Goal: Task Accomplishment & Management: Complete application form

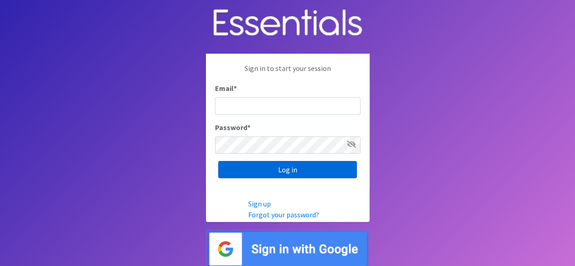
type input "[EMAIL_ADDRESS][DOMAIN_NAME]"
click at [275, 174] on input "Log in" at bounding box center [287, 169] width 139 height 17
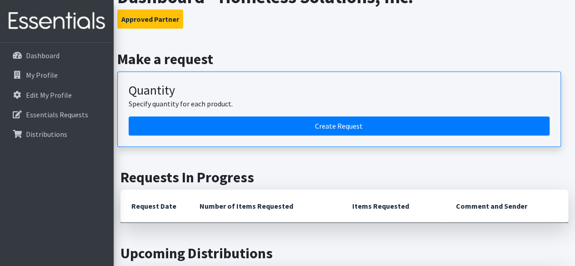
scroll to position [166, 0]
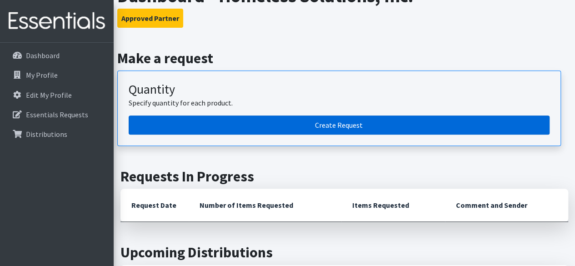
click at [255, 124] on link "Create Request" at bounding box center [339, 124] width 421 height 19
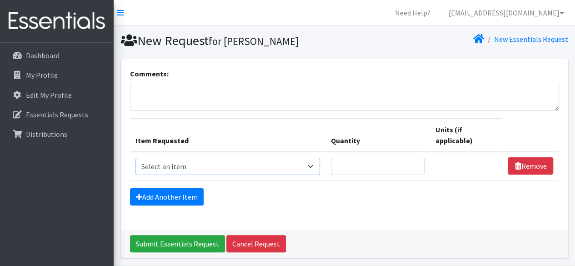
click at [251, 169] on select "Select an item # of Children this order will serve # of Individuals Living in H…" at bounding box center [227, 166] width 185 height 17
select select "1964"
click at [135, 158] on select "Select an item # of Children this order will serve # of Individuals Living in H…" at bounding box center [227, 166] width 185 height 17
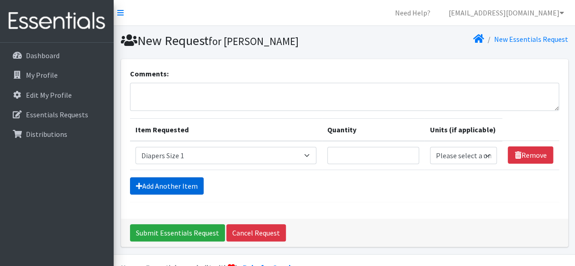
click at [186, 185] on link "Add Another Item" at bounding box center [167, 185] width 74 height 17
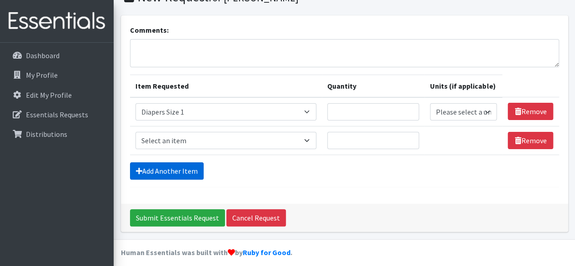
scroll to position [49, 0]
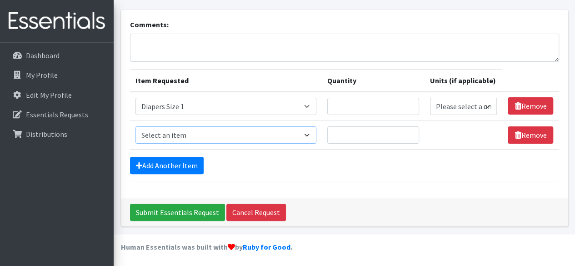
click at [268, 131] on select "Select an item # of Children this order will serve # of Individuals Living in H…" at bounding box center [225, 134] width 181 height 17
select select "1969"
click at [135, 126] on select "Select an item # of Children this order will serve # of Individuals Living in H…" at bounding box center [225, 134] width 181 height 17
click at [352, 101] on input "Quantity" at bounding box center [373, 106] width 92 height 17
type input "1"
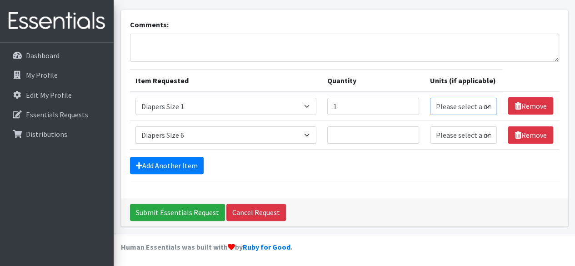
click at [456, 108] on select "Please select a unit units Packs" at bounding box center [463, 106] width 67 height 17
select select "Pack"
click at [430, 98] on select "Please select a unit units Packs" at bounding box center [463, 106] width 67 height 17
click at [363, 135] on input "Quantity" at bounding box center [373, 134] width 92 height 17
type input "1"
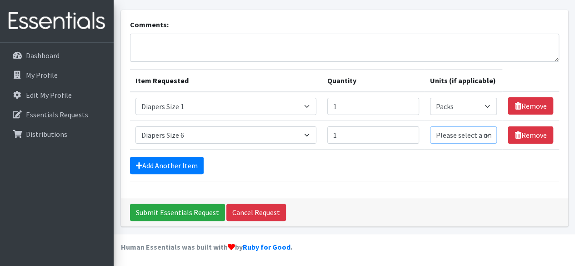
click at [464, 135] on select "Please select a unit units Packs" at bounding box center [463, 134] width 67 height 17
select select "Pack"
click at [430, 126] on select "Please select a unit units Packs" at bounding box center [463, 134] width 67 height 17
click at [177, 165] on link "Add Another Item" at bounding box center [167, 165] width 74 height 17
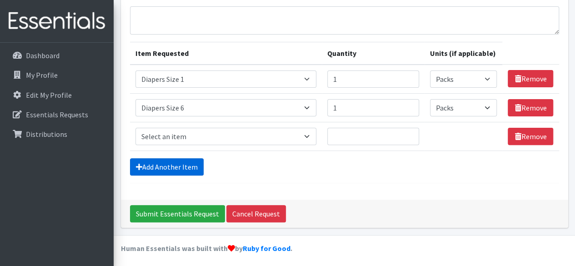
scroll to position [77, 0]
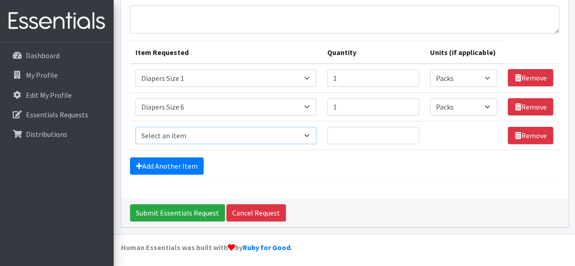
click at [315, 133] on select "Select an item # of Children this order will serve # of Individuals Living in H…" at bounding box center [225, 135] width 181 height 17
select select "1968"
click at [135, 127] on select "Select an item # of Children this order will serve # of Individuals Living in H…" at bounding box center [225, 135] width 181 height 17
click at [346, 137] on input "Quantity" at bounding box center [373, 135] width 92 height 17
type input "2"
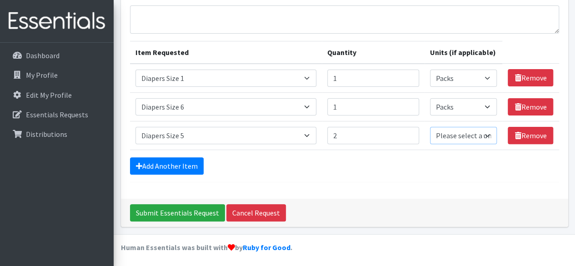
click at [440, 131] on select "Please select a unit units Packs" at bounding box center [463, 135] width 67 height 17
select select "Pack"
click at [430, 127] on select "Please select a unit units Packs" at bounding box center [463, 135] width 67 height 17
click at [169, 158] on link "Add Another Item" at bounding box center [167, 165] width 74 height 17
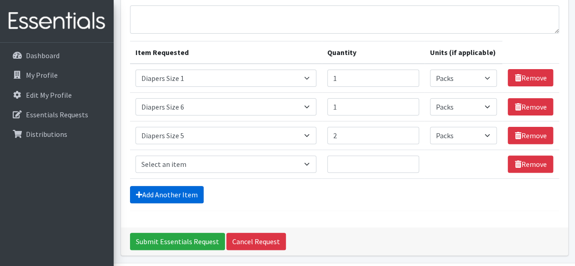
scroll to position [106, 0]
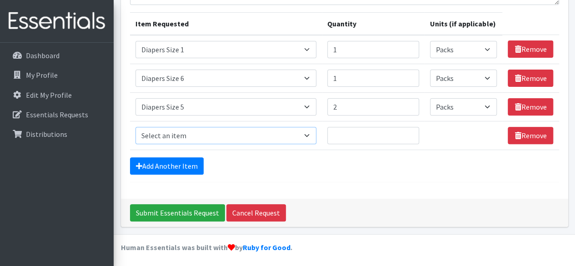
click at [194, 135] on select "Select an item # of Children this order will serve # of Individuals Living in H…" at bounding box center [225, 135] width 181 height 17
select select "1966"
click at [135, 127] on select "Select an item # of Children this order will serve # of Individuals Living in H…" at bounding box center [225, 135] width 181 height 17
click at [360, 133] on input "Quantity" at bounding box center [373, 135] width 92 height 17
type input "2"
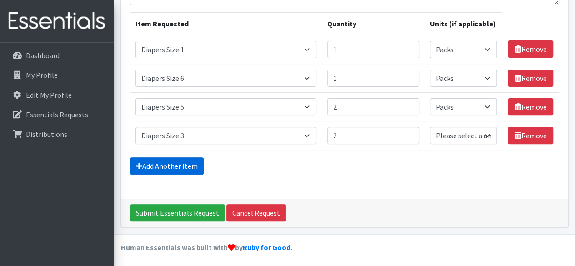
click at [149, 163] on link "Add Another Item" at bounding box center [167, 165] width 74 height 17
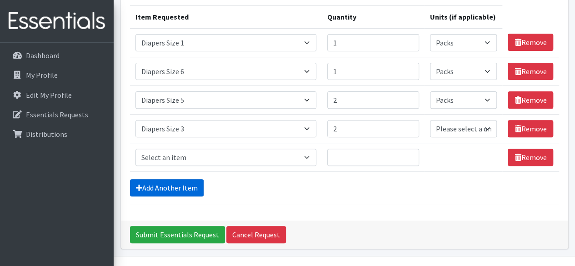
scroll to position [134, 0]
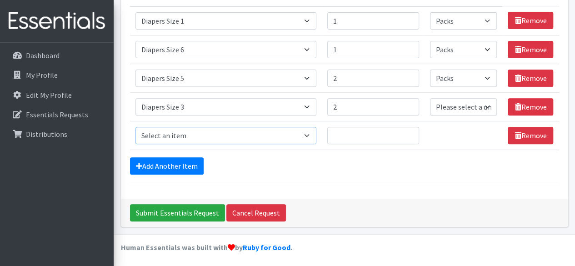
click at [246, 137] on select "Select an item # of Children this order will serve # of Individuals Living in H…" at bounding box center [225, 135] width 181 height 17
select select "1963"
click at [135, 127] on select "Select an item # of Children this order will serve # of Individuals Living in H…" at bounding box center [225, 135] width 181 height 17
click at [277, 140] on select "Select an item # of Children this order will serve # of Individuals Living in H…" at bounding box center [225, 135] width 181 height 17
click at [362, 131] on input "Quantity" at bounding box center [373, 135] width 92 height 17
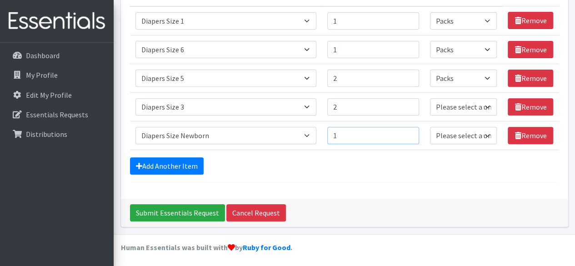
type input "1"
click at [478, 129] on select "Please select a unit units Packs" at bounding box center [463, 135] width 67 height 17
select select "Pack"
click at [430, 127] on select "Please select a unit units Packs" at bounding box center [463, 135] width 67 height 17
click at [470, 108] on select "Please select a unit units Packs" at bounding box center [463, 106] width 67 height 17
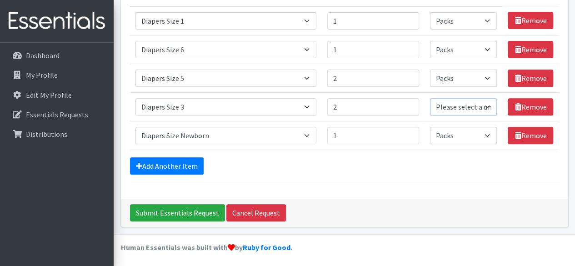
select select "Pack"
click at [430, 98] on select "Please select a unit units Packs" at bounding box center [463, 106] width 67 height 17
click at [183, 163] on link "Add Another Item" at bounding box center [167, 165] width 74 height 17
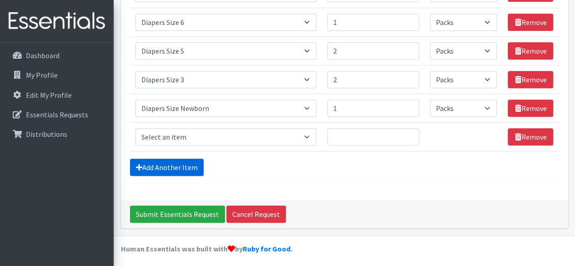
scroll to position [163, 0]
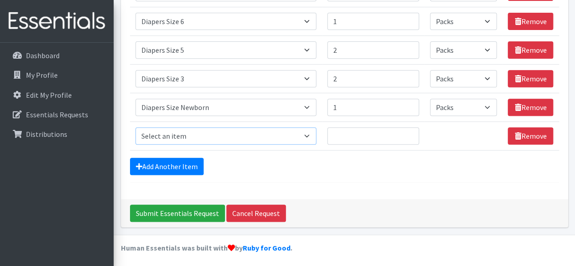
click at [274, 132] on select "Select an item # of Children this order will serve # of Individuals Living in H…" at bounding box center [225, 135] width 181 height 17
click at [135, 127] on select "Select an item # of Children this order will serve # of Individuals Living in H…" at bounding box center [225, 135] width 181 height 17
click at [316, 133] on select "Select an item # of Children this order will serve # of Individuals Living in H…" at bounding box center [225, 135] width 181 height 17
click at [229, 139] on select "Select an item # of Children this order will serve # of Individuals Living in H…" at bounding box center [225, 135] width 181 height 17
click at [283, 131] on select "Select an item # of Children this order will serve # of Individuals Living in H…" at bounding box center [225, 135] width 181 height 17
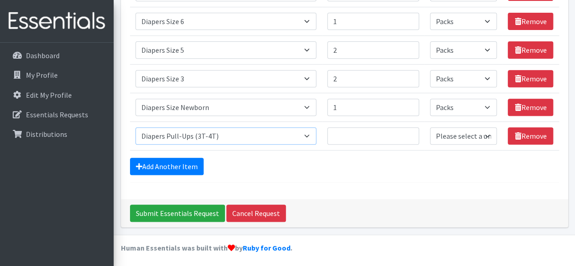
select select "1973"
click at [135, 127] on select "Select an item # of Children this order will serve # of Individuals Living in H…" at bounding box center [225, 135] width 181 height 17
click at [306, 134] on select "Select an item # of Children this order will serve # of Individuals Living in H…" at bounding box center [225, 135] width 181 height 17
click at [135, 127] on select "Select an item # of Children this order will serve # of Individuals Living in H…" at bounding box center [225, 135] width 181 height 17
click at [357, 135] on input "Quantity" at bounding box center [373, 135] width 92 height 17
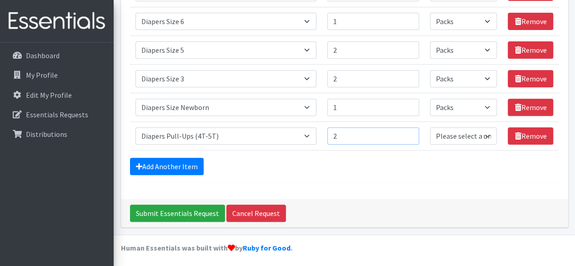
type input "2"
click at [448, 135] on select "Please select a unit units Packs" at bounding box center [463, 135] width 67 height 17
select select "Pack"
click at [430, 127] on select "Please select a unit units Packs" at bounding box center [463, 135] width 67 height 17
click at [193, 169] on link "Add Another Item" at bounding box center [167, 166] width 74 height 17
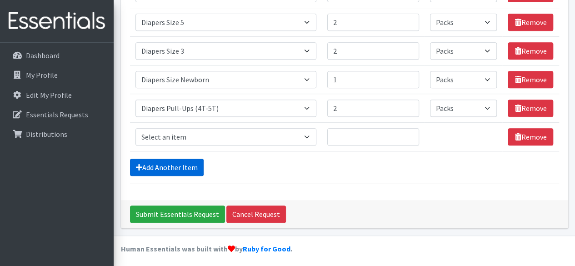
scroll to position [191, 0]
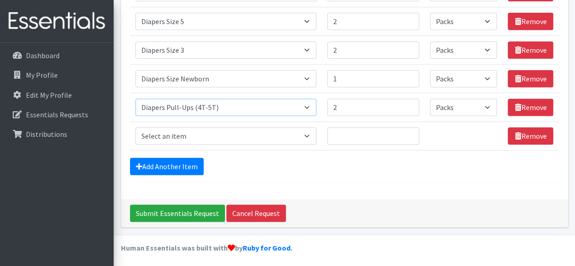
drag, startPoint x: 230, startPoint y: 103, endPoint x: 254, endPoint y: 104, distance: 24.6
click at [254, 104] on select "Select an item # of Children this order will serve # of Individuals Living in H…" at bounding box center [225, 107] width 181 height 17
click at [415, 169] on div "Add Another Item" at bounding box center [344, 166] width 429 height 17
click at [310, 105] on select "Select an item # of Children this order will serve # of Individuals Living in H…" at bounding box center [225, 107] width 181 height 17
select select "316"
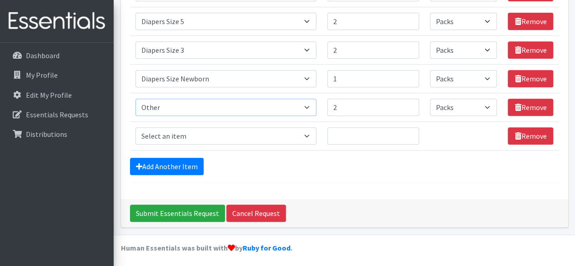
click at [135, 99] on select "Select an item # of Children this order will serve # of Individuals Living in H…" at bounding box center [225, 107] width 181 height 17
click at [357, 110] on input "2" at bounding box center [373, 107] width 92 height 17
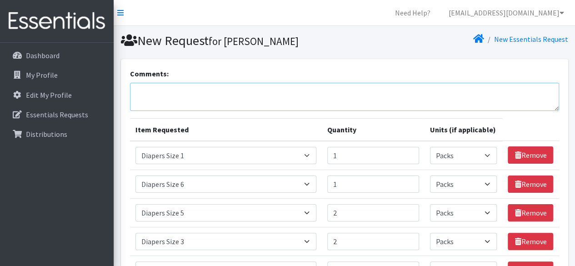
click at [194, 99] on textarea "Comments:" at bounding box center [344, 97] width 429 height 28
click at [194, 91] on textarea "Other-2 packs of %T/6T" at bounding box center [344, 97] width 429 height 28
click at [192, 91] on textarea "Other-2 packs of %T/6T" at bounding box center [344, 97] width 429 height 28
click at [210, 89] on textarea "Other-2 packs of 5T/6T" at bounding box center [344, 97] width 429 height 28
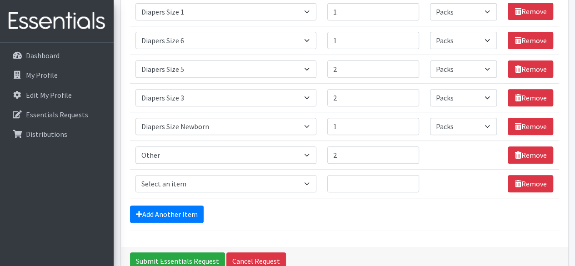
scroll to position [191, 0]
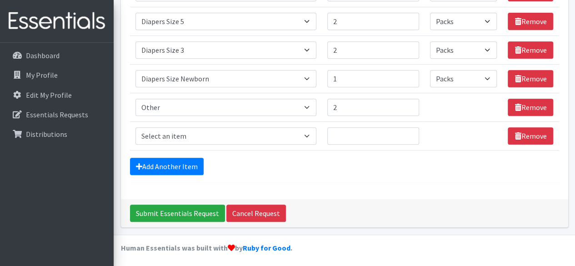
type textarea "Other-2 packs of 5T/6T pull ups"
click at [211, 137] on select "Select an item # of Children this order will serve # of Individuals Living in H…" at bounding box center [225, 135] width 181 height 17
select select "15477"
click at [135, 127] on select "Select an item # of Children this order will serve # of Individuals Living in H…" at bounding box center [225, 135] width 181 height 17
click at [361, 132] on input "Quantity" at bounding box center [373, 135] width 92 height 17
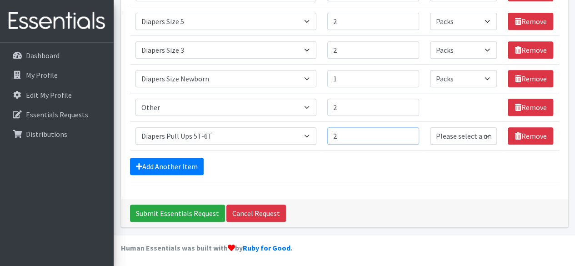
scroll to position [0, 0]
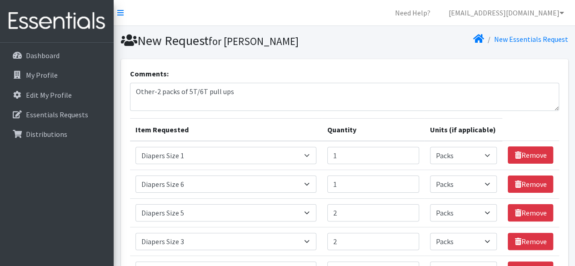
type input "2"
drag, startPoint x: 238, startPoint y: 91, endPoint x: 119, endPoint y: 90, distance: 118.6
click at [119, 90] on div "Comments: Other-2 packs of 5T/6T pull ups Item Requested Quantity Units (if app…" at bounding box center [344, 242] width 454 height 367
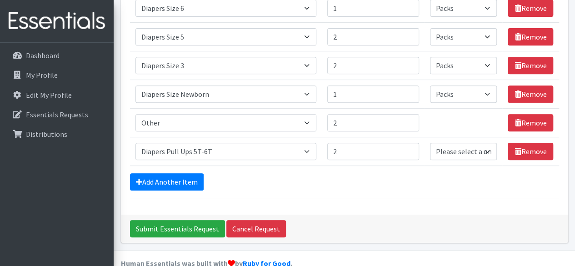
scroll to position [191, 0]
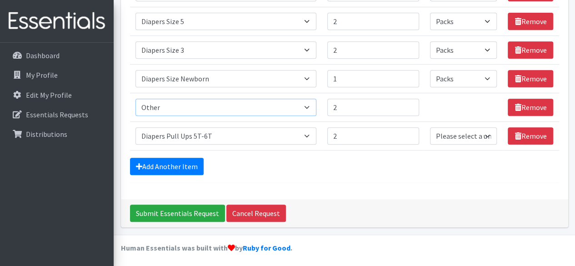
click at [308, 108] on select "Select an item # of Children this order will serve # of Individuals Living in H…" at bounding box center [225, 107] width 181 height 17
select select "1971"
click at [135, 99] on select "Select an item # of Children this order will serve # of Individuals Living in H…" at bounding box center [225, 107] width 181 height 17
click at [368, 110] on input "2" at bounding box center [373, 107] width 92 height 17
type input "1"
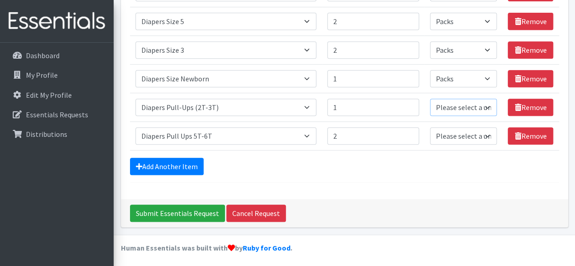
click at [443, 110] on select "Please select a unit units Packs" at bounding box center [463, 107] width 67 height 17
select select "Pack"
click at [430, 99] on select "Please select a unit units Packs" at bounding box center [463, 107] width 67 height 17
click at [459, 129] on select "Please select a unit units Packs" at bounding box center [463, 135] width 67 height 17
select select "Pack"
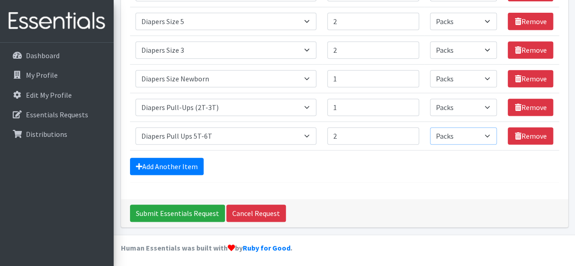
click at [430, 127] on select "Please select a unit units Packs" at bounding box center [463, 135] width 67 height 17
click at [190, 164] on link "Add Another Item" at bounding box center [167, 166] width 74 height 17
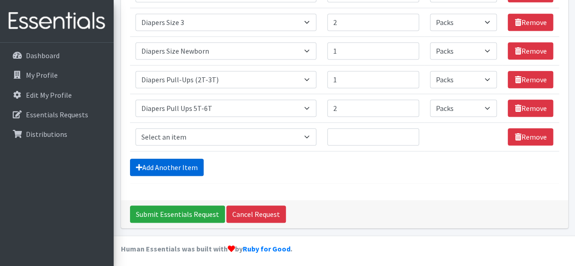
scroll to position [220, 0]
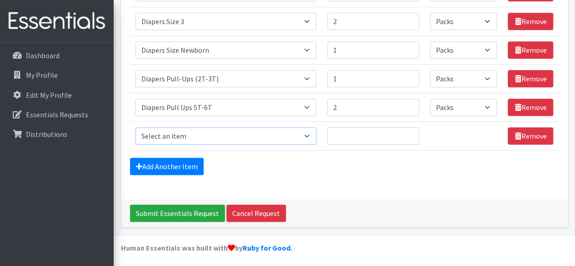
click at [266, 135] on select "Select an item # of Children this order will serve # of Individuals Living in H…" at bounding box center [225, 135] width 181 height 17
click at [322, 153] on form "Comments: Item Requested Quantity Units (if applicable) Item Requested Select a…" at bounding box center [344, 15] width 429 height 334
click at [309, 111] on select "Select an item # of Children this order will serve # of Individuals Living in H…" at bounding box center [225, 107] width 181 height 17
click at [135, 99] on select "Select an item # of Children this order will serve # of Individuals Living in H…" at bounding box center [225, 107] width 181 height 17
click at [274, 139] on select "Select an item # of Children this order will serve # of Individuals Living in H…" at bounding box center [225, 135] width 181 height 17
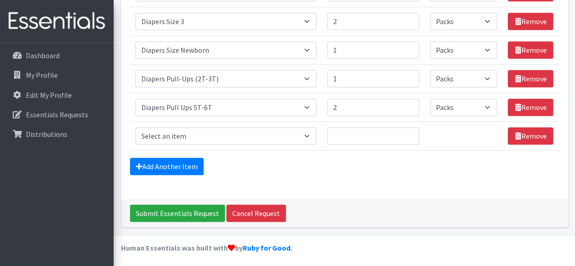
click at [304, 151] on form "Comments: Item Requested Quantity Units (if applicable) Item Requested Select a…" at bounding box center [344, 15] width 429 height 334
click at [301, 129] on select "Select an item # of Children this order will serve # of Individuals Living in H…" at bounding box center [225, 135] width 181 height 17
select select "1972"
click at [135, 127] on select "Select an item # of Children this order will serve # of Individuals Living in H…" at bounding box center [225, 135] width 181 height 17
click at [384, 140] on input "Quantity" at bounding box center [373, 135] width 92 height 17
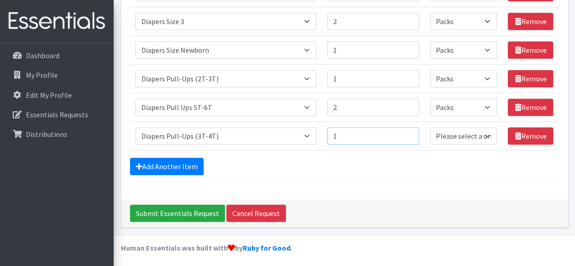
type input "1"
click at [439, 136] on select "Please select a unit units Packs" at bounding box center [463, 135] width 67 height 17
select select "Pack"
click at [430, 127] on select "Please select a unit units Packs" at bounding box center [463, 135] width 67 height 17
click at [174, 164] on link "Add Another Item" at bounding box center [167, 166] width 74 height 17
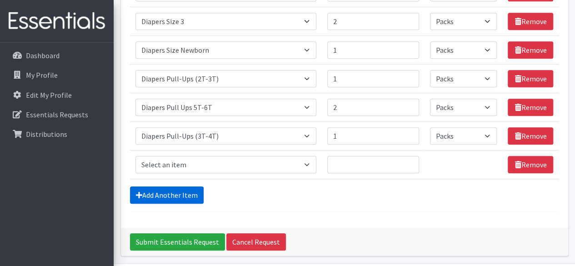
scroll to position [248, 0]
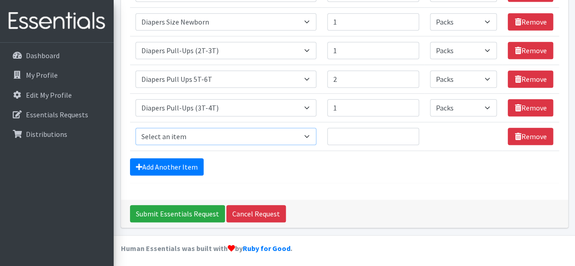
click at [244, 135] on select "Select an item # of Children this order will serve # of Individuals Living in H…" at bounding box center [225, 136] width 181 height 17
click at [276, 133] on select "Select an item # of Children this order will serve # of Individuals Living in H…" at bounding box center [225, 136] width 181 height 17
select select "5659"
click at [135, 128] on select "Select an item # of Children this order will serve # of Individuals Living in H…" at bounding box center [225, 136] width 181 height 17
click at [338, 132] on input "Quantity" at bounding box center [373, 136] width 92 height 17
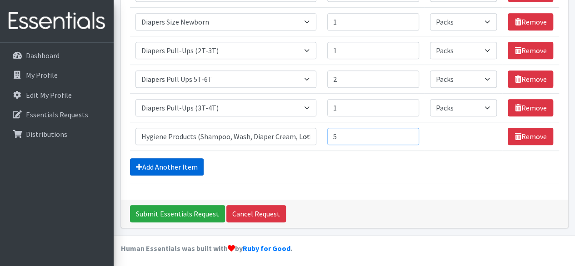
type input "5"
click at [179, 164] on link "Add Another Item" at bounding box center [167, 166] width 74 height 17
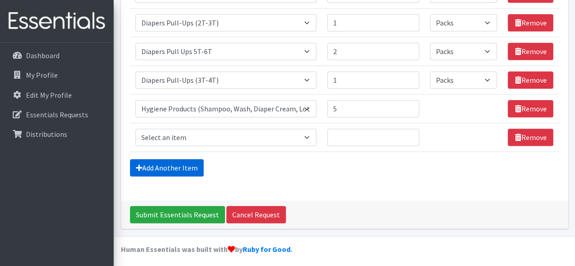
scroll to position [277, 0]
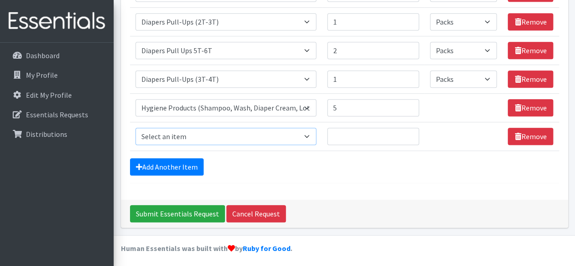
click at [248, 131] on select "Select an item # of Children this order will serve # of Individuals Living in H…" at bounding box center [225, 136] width 181 height 17
select select "1929"
click at [135, 128] on select "Select an item # of Children this order will serve # of Individuals Living in H…" at bounding box center [225, 136] width 181 height 17
click at [358, 136] on input "Quantity" at bounding box center [373, 136] width 92 height 17
type input "7"
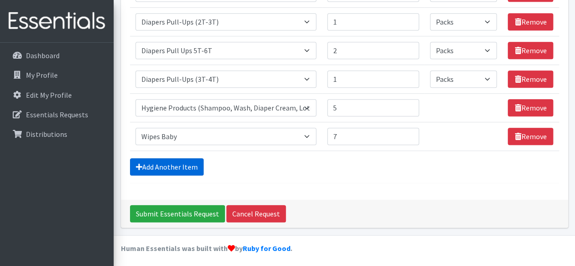
click at [152, 158] on link "Add Another Item" at bounding box center [167, 166] width 74 height 17
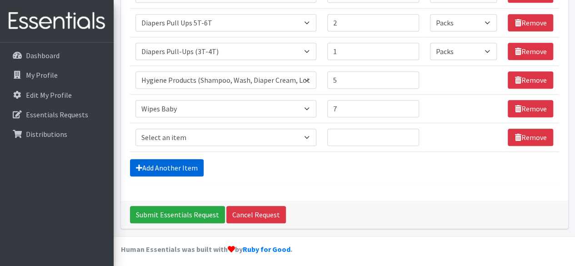
scroll to position [305, 0]
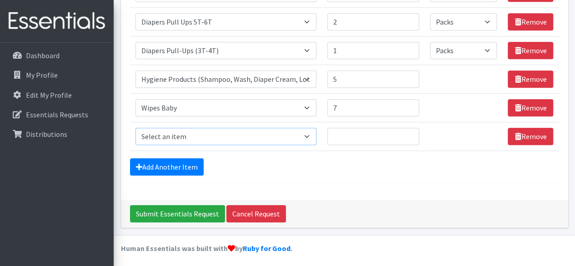
click at [190, 134] on select "Select an item # of Children this order will serve # of Individuals Living in H…" at bounding box center [225, 136] width 181 height 17
select select "5707"
click at [135, 128] on select "Select an item # of Children this order will serve # of Individuals Living in H…" at bounding box center [225, 136] width 181 height 17
click at [342, 130] on input "Quantity" at bounding box center [373, 136] width 92 height 17
type input "1"
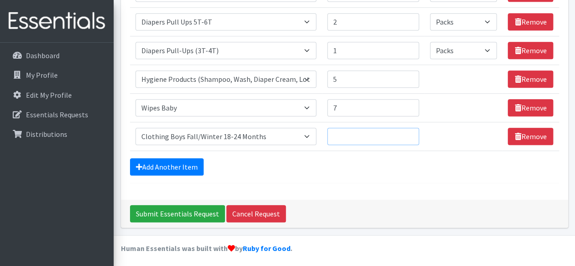
type input "2"
type input "3"
click at [186, 160] on link "Add Another Item" at bounding box center [167, 166] width 74 height 17
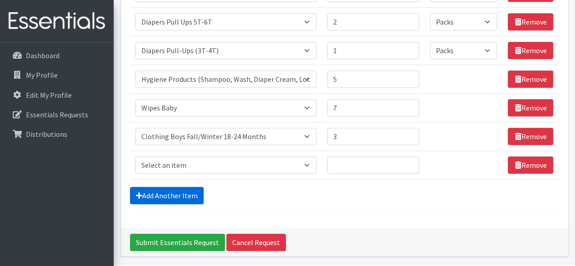
scroll to position [334, 0]
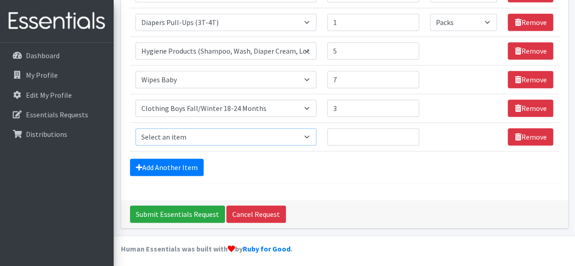
click at [193, 135] on select "Select an item # of Children this order will serve # of Individuals Living in H…" at bounding box center [225, 136] width 181 height 17
click at [263, 141] on select "Select an item # of Children this order will serve # of Individuals Living in H…" at bounding box center [225, 136] width 181 height 17
select select "8906"
click at [135, 128] on select "Select an item # of Children this order will serve # of Individuals Living in H…" at bounding box center [225, 136] width 181 height 17
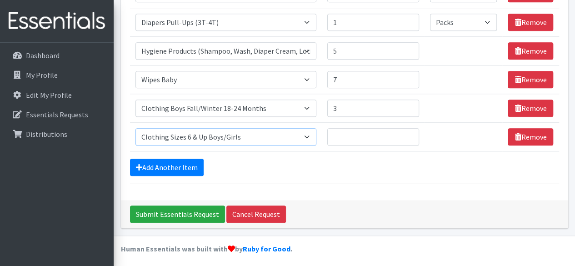
click at [309, 132] on select "Select an item # of Children this order will serve # of Individuals Living in H…" at bounding box center [225, 136] width 181 height 17
click at [135, 128] on select "Select an item # of Children this order will serve # of Individuals Living in H…" at bounding box center [225, 136] width 181 height 17
click at [377, 135] on input "Quantity" at bounding box center [373, 136] width 92 height 17
type input "1"
click at [307, 140] on select "Select an item # of Children this order will serve # of Individuals Living in H…" at bounding box center [225, 136] width 181 height 17
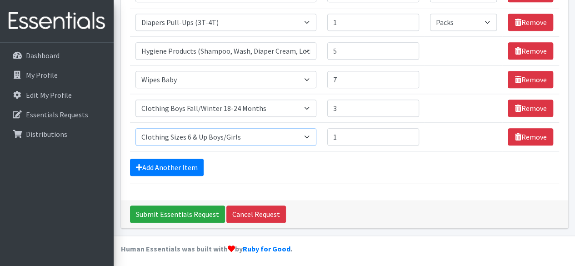
select select "316"
click at [135, 128] on select "Select an item # of Children this order will serve # of Individuals Living in H…" at bounding box center [225, 136] width 181 height 17
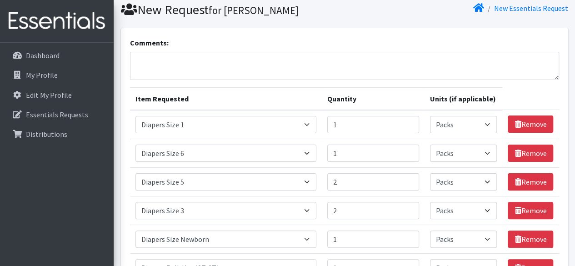
scroll to position [0, 0]
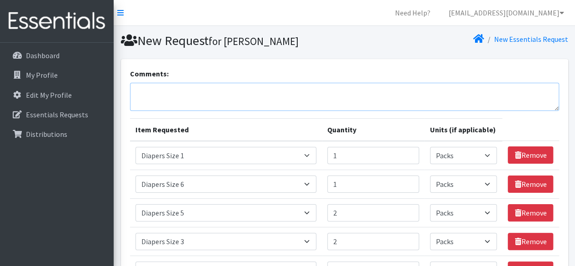
click at [161, 99] on textarea "Comments:" at bounding box center [344, 97] width 429 height 28
click at [197, 100] on textarea "Other-one pack of 7t winter clothes for a girl" at bounding box center [344, 97] width 429 height 28
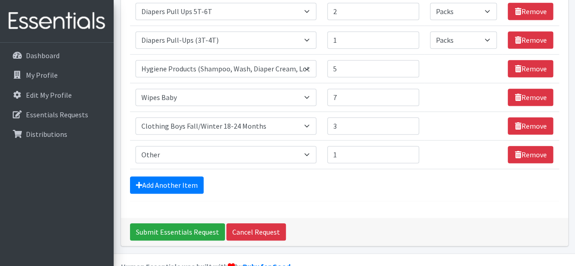
scroll to position [334, 0]
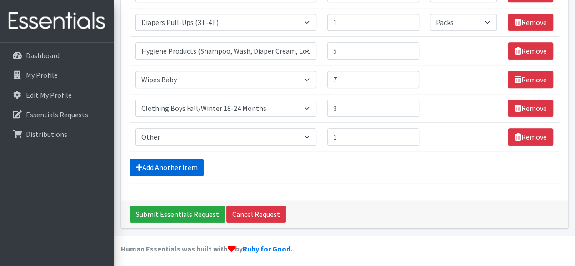
type textarea "Other-one pack of 7T winter clothes for a girl"
click at [171, 159] on link "Add Another Item" at bounding box center [167, 167] width 74 height 17
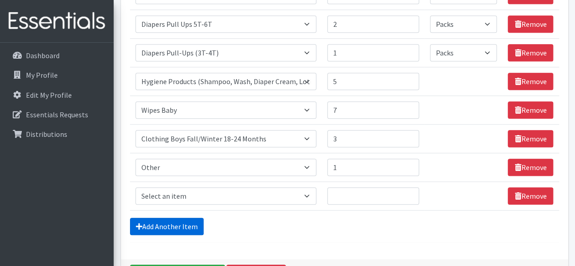
scroll to position [315, 0]
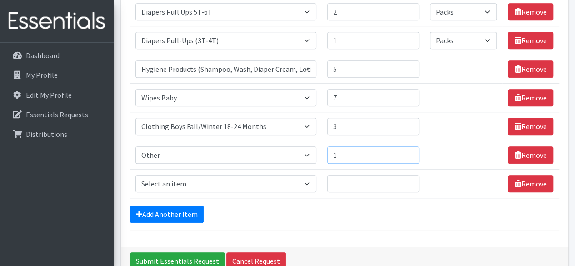
click at [348, 150] on input "1" at bounding box center [373, 154] width 92 height 17
type input "2"
click at [409, 149] on input "2" at bounding box center [373, 154] width 92 height 17
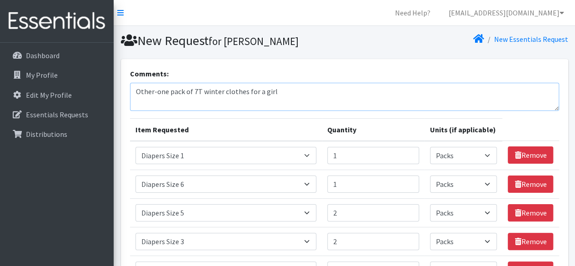
click at [159, 100] on textarea "Other-one pack of 7T winter clothes for a girl" at bounding box center [344, 97] width 429 height 28
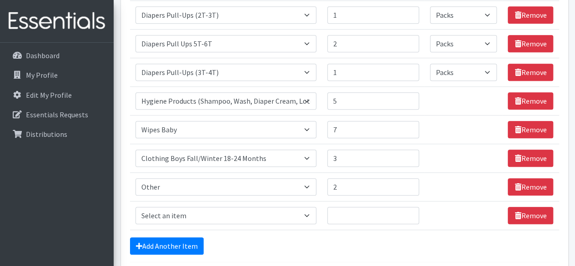
scroll to position [284, 0]
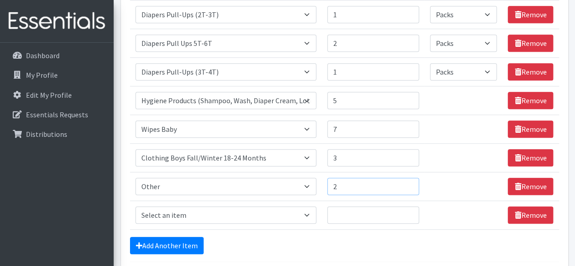
click at [354, 185] on input "2" at bounding box center [373, 186] width 92 height 17
type input "1"
click at [209, 208] on select "Select an item # of Children this order will serve # of Individuals Living in H…" at bounding box center [225, 214] width 181 height 17
select select "5733"
click at [135, 206] on select "Select an item # of Children this order will serve # of Individuals Living in H…" at bounding box center [225, 214] width 181 height 17
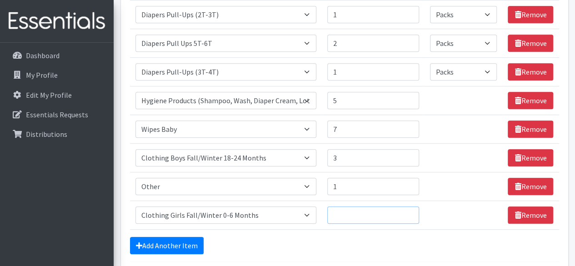
click at [346, 212] on input "Quantity" at bounding box center [373, 214] width 92 height 17
type input "1"
click at [195, 242] on link "Add Another Item" at bounding box center [167, 245] width 74 height 17
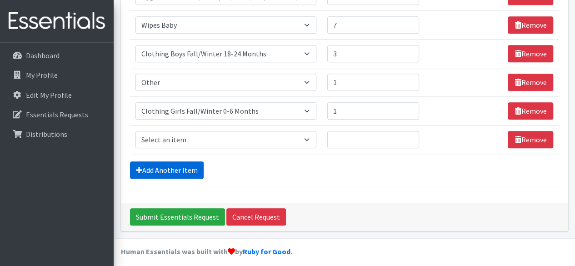
scroll to position [391, 0]
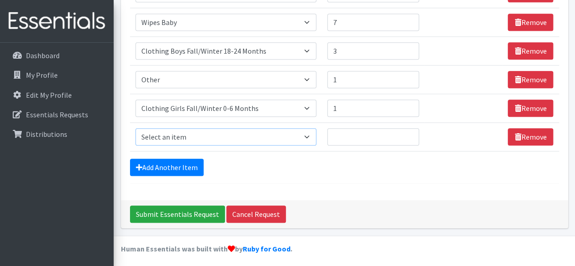
click at [269, 134] on select "Select an item # of Children this order will serve # of Individuals Living in H…" at bounding box center [225, 136] width 181 height 17
select select "5731"
click at [135, 128] on select "Select an item # of Children this order will serve # of Individuals Living in H…" at bounding box center [225, 136] width 181 height 17
click at [342, 139] on input "Quantity" at bounding box center [373, 136] width 92 height 17
type input "1"
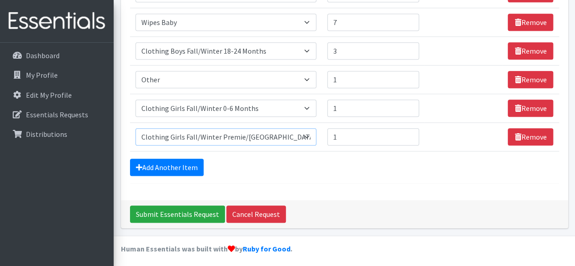
click at [316, 129] on select "Select an item # of Children this order will serve # of Individuals Living in H…" at bounding box center [225, 136] width 181 height 17
select select "5703"
click at [135, 128] on select "Select an item # of Children this order will serve # of Individuals Living in H…" at bounding box center [225, 136] width 181 height 17
click at [192, 160] on link "Add Another Item" at bounding box center [167, 167] width 74 height 17
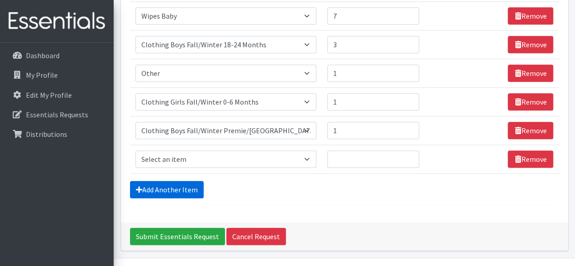
scroll to position [419, 0]
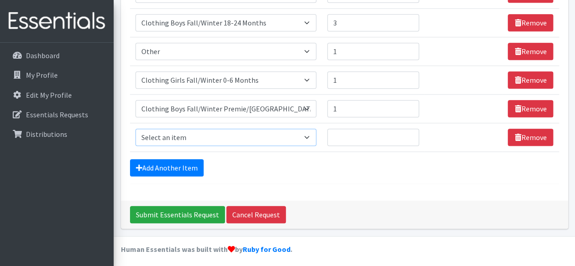
click at [287, 134] on select "Select an item # of Children this order will serve # of Individuals Living in H…" at bounding box center [225, 137] width 181 height 17
select select "5707"
click at [135, 129] on select "Select an item # of Children this order will serve # of Individuals Living in H…" at bounding box center [225, 137] width 181 height 17
click at [352, 138] on input "Quantity" at bounding box center [373, 137] width 92 height 17
type input "1"
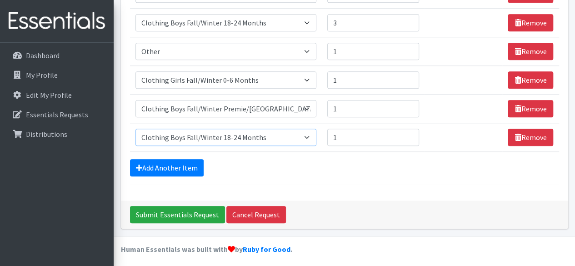
click at [301, 131] on select "Select an item # of Children this order will serve # of Individuals Living in H…" at bounding box center [225, 137] width 181 height 17
select select "5749"
click at [135, 129] on select "Select an item # of Children this order will serve # of Individuals Living in H…" at bounding box center [225, 137] width 181 height 17
click at [200, 159] on link "Add Another Item" at bounding box center [167, 167] width 74 height 17
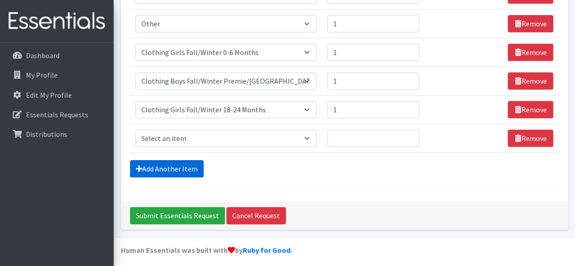
scroll to position [448, 0]
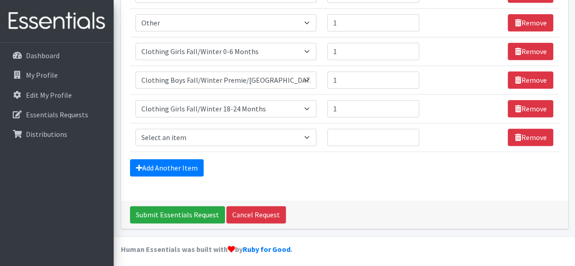
click at [300, 143] on td "Item Requested Select an item # of Children this order will serve # of Individu…" at bounding box center [226, 137] width 192 height 29
click at [299, 132] on select "Select an item # of Children this order will serve # of Individuals Living in H…" at bounding box center [225, 137] width 181 height 17
select select "5744"
click at [135, 129] on select "Select an item # of Children this order will serve # of Individuals Living in H…" at bounding box center [225, 137] width 181 height 17
click at [341, 136] on input "Quantity" at bounding box center [373, 137] width 92 height 17
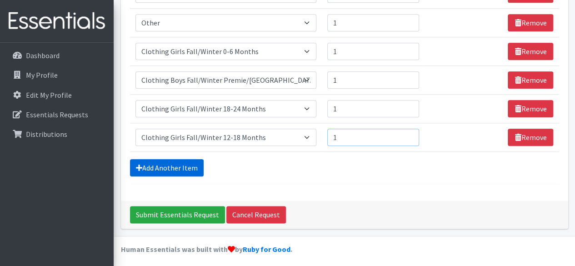
type input "1"
click at [173, 159] on link "Add Another Item" at bounding box center [167, 167] width 74 height 17
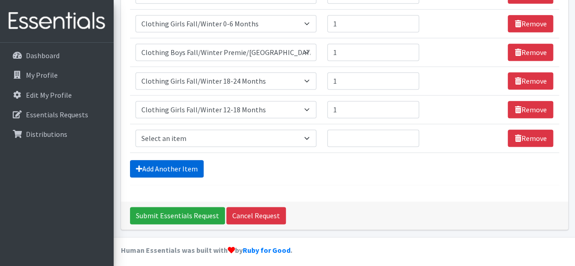
scroll to position [476, 0]
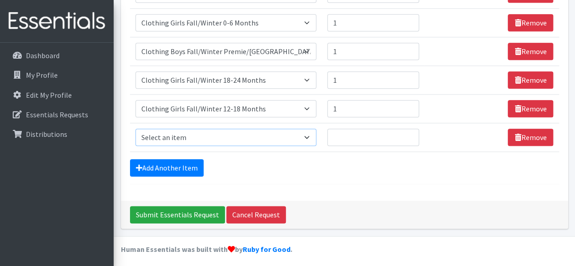
click at [171, 141] on select "Select an item # of Children this order will serve # of Individuals Living in H…" at bounding box center [225, 137] width 181 height 17
click at [272, 131] on select "Select an item # of Children this order will serve # of Individuals Living in H…" at bounding box center [225, 137] width 181 height 17
select select "5774"
click at [135, 129] on select "Select an item # of Children this order will serve # of Individuals Living in H…" at bounding box center [225, 137] width 181 height 17
click at [354, 131] on input "Quantity" at bounding box center [373, 137] width 92 height 17
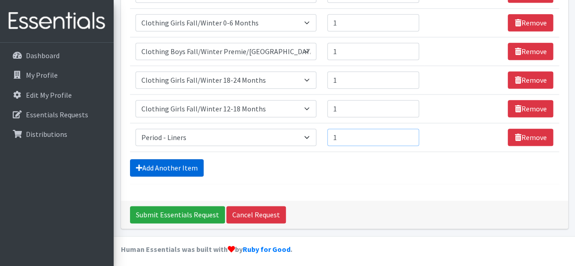
type input "1"
click at [145, 159] on link "Add Another Item" at bounding box center [167, 167] width 74 height 17
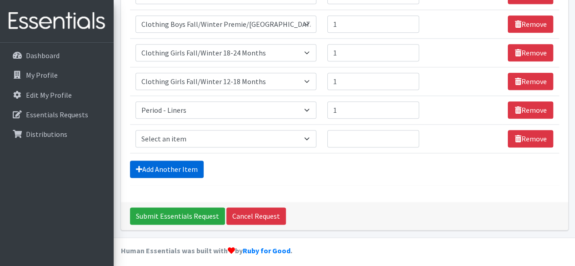
scroll to position [504, 0]
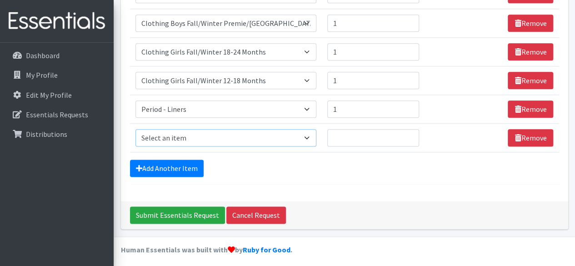
click at [304, 139] on select "Select an item # of Children this order will serve # of Individuals Living in H…" at bounding box center [225, 137] width 181 height 17
select select "5772"
click at [135, 129] on select "Select an item # of Children this order will serve # of Individuals Living in H…" at bounding box center [225, 137] width 181 height 17
click at [345, 133] on input "Quantity" at bounding box center [373, 137] width 92 height 17
type input "5"
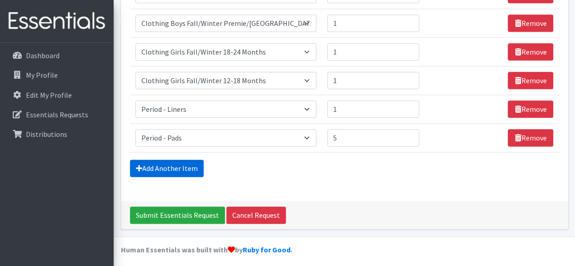
click at [173, 159] on link "Add Another Item" at bounding box center [167, 167] width 74 height 17
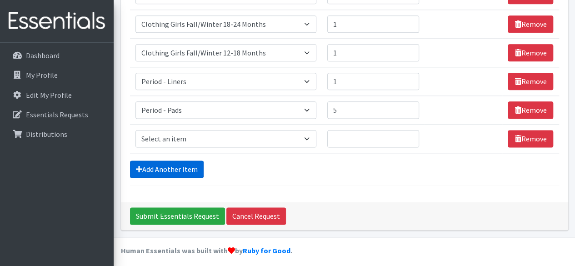
scroll to position [533, 0]
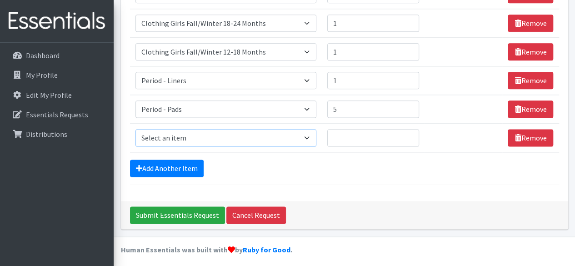
click at [254, 131] on select "Select an item # of Children this order will serve # of Individuals Living in H…" at bounding box center [225, 137] width 181 height 17
select select "5773"
click at [135, 129] on select "Select an item # of Children this order will serve # of Individuals Living in H…" at bounding box center [225, 137] width 181 height 17
click at [368, 132] on input "Quantity" at bounding box center [373, 137] width 92 height 17
type input "5"
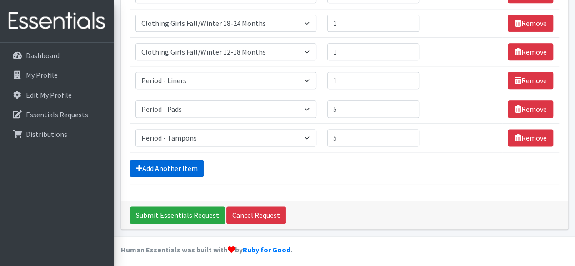
click at [188, 170] on link "Add Another Item" at bounding box center [167, 167] width 74 height 17
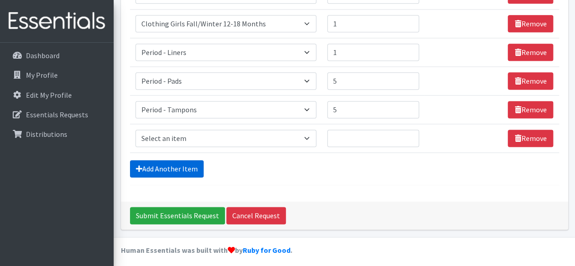
scroll to position [562, 0]
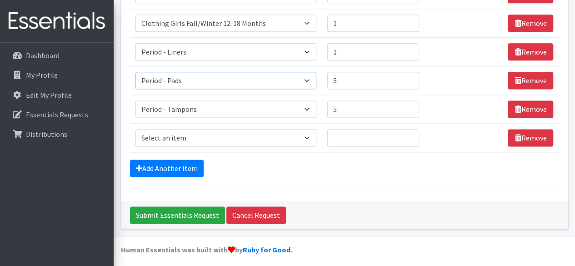
click at [298, 79] on select "Select an item # of Children this order will serve # of Individuals Living in H…" at bounding box center [225, 80] width 181 height 17
click at [249, 129] on select "Select an item # of Children this order will serve # of Individuals Living in H…" at bounding box center [225, 137] width 181 height 17
click at [231, 131] on select "Select an item # of Children this order will serve # of Individuals Living in H…" at bounding box center [225, 137] width 181 height 17
click at [308, 137] on select "Select an item # of Children this order will serve # of Individuals Living in H…" at bounding box center [225, 137] width 181 height 17
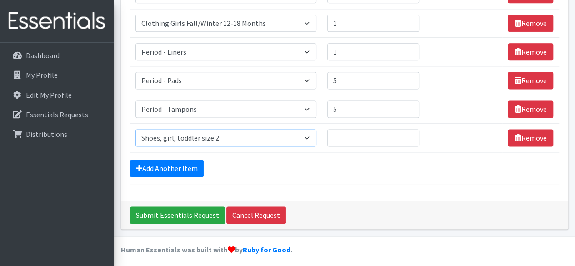
click at [135, 129] on select "Select an item # of Children this order will serve # of Individuals Living in H…" at bounding box center [225, 137] width 181 height 17
click at [351, 133] on input "Quantity" at bounding box center [373, 137] width 92 height 17
click at [310, 139] on select "Select an item # of Children this order will serve # of Individuals Living in H…" at bounding box center [225, 137] width 181 height 17
select select "5741"
click at [135, 129] on select "Select an item # of Children this order will serve # of Individuals Living in H…" at bounding box center [225, 137] width 181 height 17
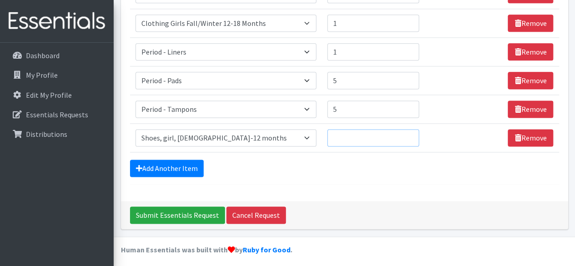
click at [349, 133] on input "Quantity" at bounding box center [373, 137] width 92 height 17
type input "1"
click at [172, 163] on link "Add Another Item" at bounding box center [167, 167] width 74 height 17
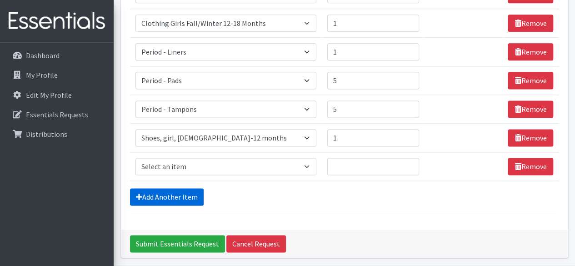
scroll to position [590, 0]
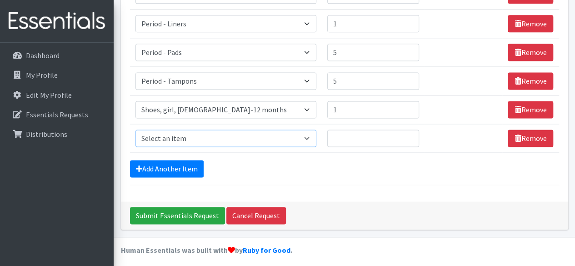
click at [242, 132] on select "Select an item # of Children this order will serve # of Individuals Living in H…" at bounding box center [225, 137] width 181 height 17
select select "5708"
click at [135, 129] on select "Select an item # of Children this order will serve # of Individuals Living in H…" at bounding box center [225, 137] width 181 height 17
click at [331, 131] on td "Quantity" at bounding box center [373, 138] width 103 height 29
click at [343, 130] on input "Quantity" at bounding box center [373, 137] width 92 height 17
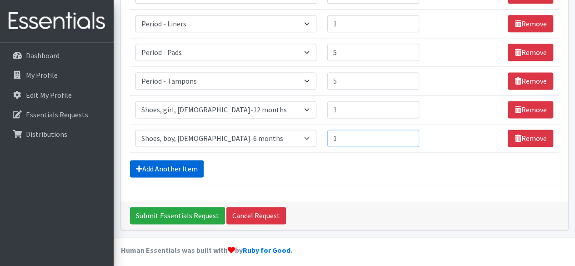
type input "1"
click at [169, 160] on link "Add Another Item" at bounding box center [167, 168] width 74 height 17
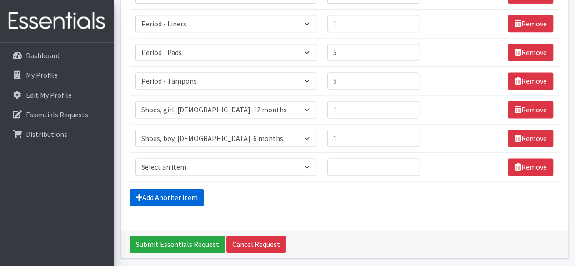
scroll to position [618, 0]
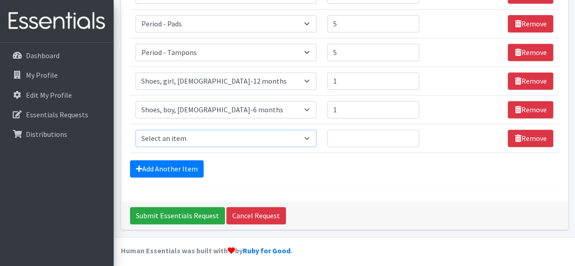
click at [194, 129] on select "Select an item # of Children this order will serve # of Individuals Living in H…" at bounding box center [225, 137] width 181 height 17
select select "5740"
click at [135, 129] on select "Select an item # of Children this order will serve # of Individuals Living in H…" at bounding box center [225, 137] width 181 height 17
click at [351, 137] on input "Quantity" at bounding box center [373, 137] width 92 height 17
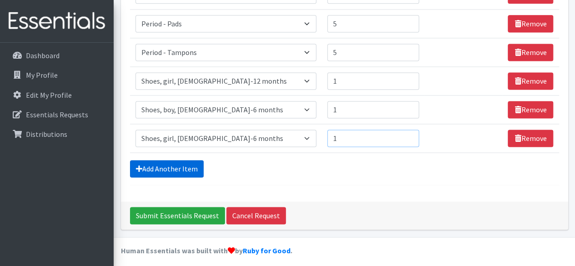
type input "1"
click at [186, 169] on link "Add Another Item" at bounding box center [167, 168] width 74 height 17
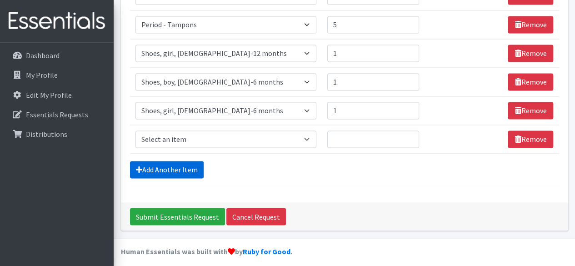
scroll to position [647, 0]
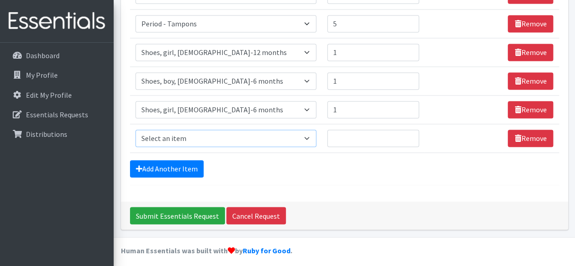
click at [217, 134] on select "Select an item # of Children this order will serve # of Individuals Living in H…" at bounding box center [225, 137] width 181 height 17
select select "5750"
click at [135, 129] on select "Select an item # of Children this order will serve # of Individuals Living in H…" at bounding box center [225, 137] width 181 height 17
click at [193, 166] on link "Add Another Item" at bounding box center [167, 168] width 74 height 17
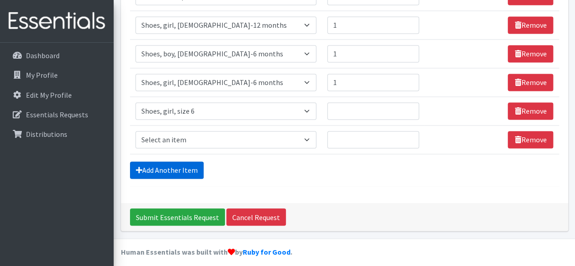
scroll to position [675, 0]
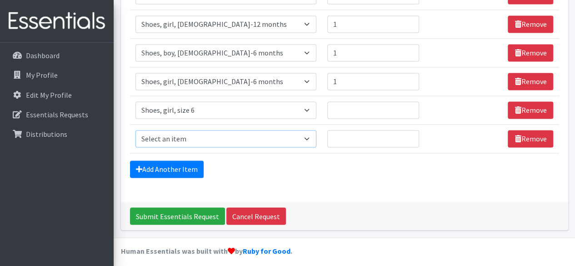
click at [204, 130] on select "Select an item # of Children this order will serve # of Individuals Living in H…" at bounding box center [225, 138] width 181 height 17
select select "5737"
click at [135, 130] on select "Select an item # of Children this order will serve # of Individuals Living in H…" at bounding box center [225, 138] width 181 height 17
click at [203, 109] on select "Select an item # of Children this order will serve # of Individuals Living in H…" at bounding box center [225, 109] width 181 height 17
select select "5722"
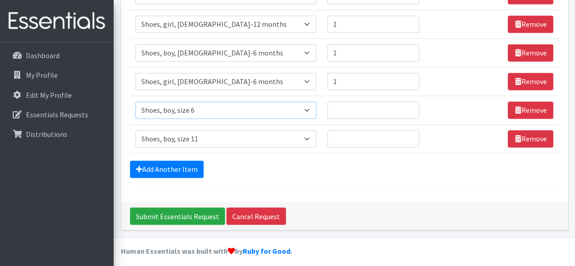
click at [135, 101] on select "Select an item # of Children this order will serve # of Individuals Living in H…" at bounding box center [225, 109] width 181 height 17
click at [344, 105] on input "Quantity" at bounding box center [373, 109] width 92 height 17
type input "1"
click at [376, 130] on input "Quantity" at bounding box center [373, 138] width 92 height 17
type input "1"
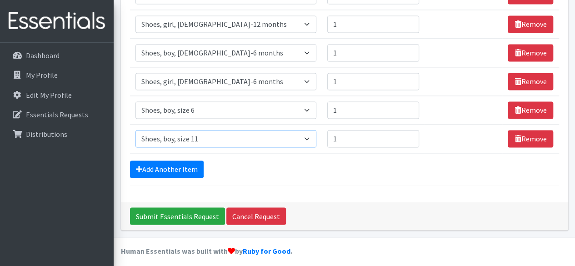
click at [269, 134] on select "Select an item # of Children this order will serve # of Individuals Living in H…" at bounding box center [225, 138] width 181 height 17
click at [135, 130] on select "Select an item # of Children this order will serve # of Individuals Living in H…" at bounding box center [225, 138] width 181 height 17
click at [158, 170] on link "Add Another Item" at bounding box center [167, 168] width 74 height 17
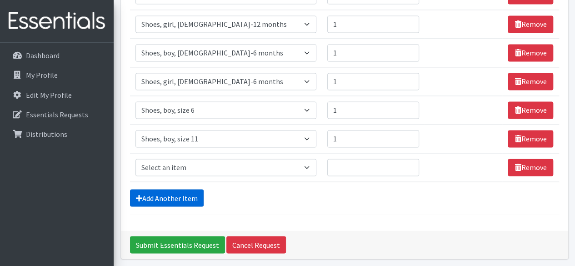
scroll to position [704, 0]
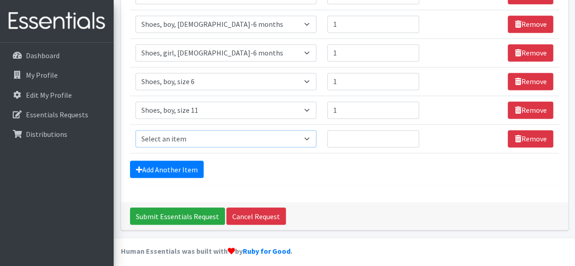
click at [263, 135] on select "Select an item # of Children this order will serve # of Individuals Living in H…" at bounding box center [225, 138] width 181 height 17
select select "5734"
click at [135, 130] on select "Select an item # of Children this order will serve # of Individuals Living in H…" at bounding box center [225, 138] width 181 height 17
click at [171, 170] on link "Add Another Item" at bounding box center [167, 168] width 74 height 17
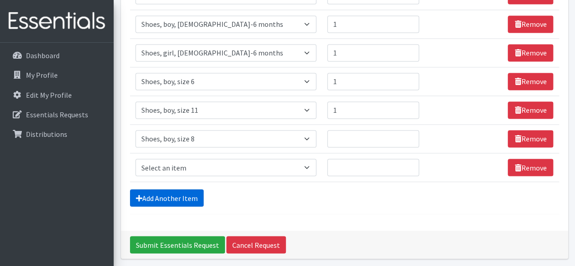
scroll to position [732, 0]
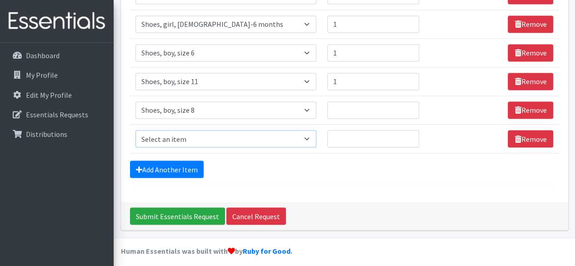
click at [245, 137] on select "Select an item # of Children this order will serve # of Individuals Living in H…" at bounding box center [225, 138] width 181 height 17
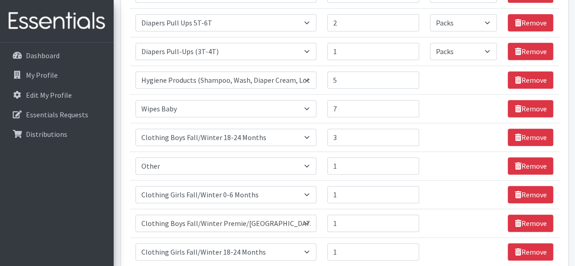
scroll to position [302, 0]
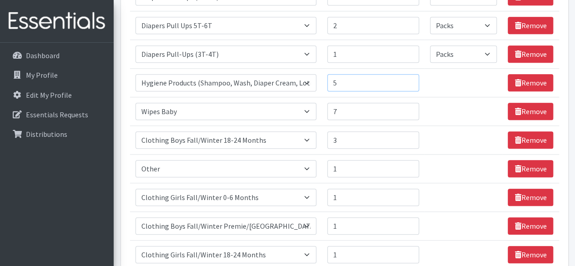
click at [349, 80] on input "5" at bounding box center [373, 82] width 92 height 17
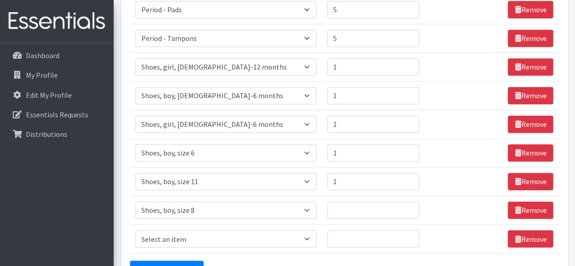
scroll to position [732, 0]
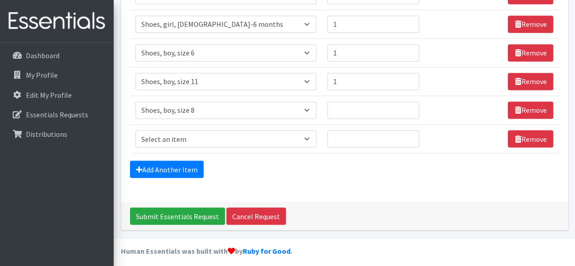
type input "6"
click at [237, 136] on select "Select an item # of Children this order will serve # of Individuals Living in H…" at bounding box center [225, 138] width 181 height 17
select select "1944"
click at [135, 130] on select "Select an item # of Children this order will serve # of Individuals Living in H…" at bounding box center [225, 138] width 181 height 17
click at [360, 136] on input "Quantity" at bounding box center [373, 138] width 92 height 17
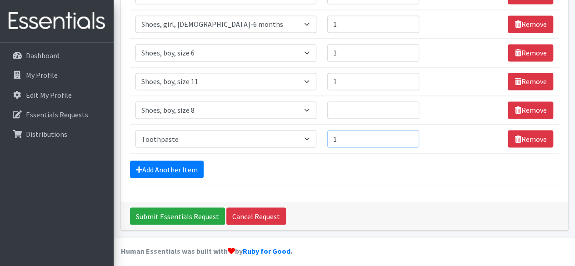
type input "1"
click at [352, 105] on input "Quantity" at bounding box center [373, 109] width 92 height 17
type input "1"
click at [187, 168] on link "Add Another Item" at bounding box center [167, 168] width 74 height 17
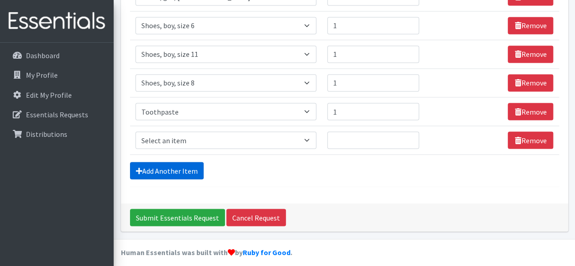
scroll to position [761, 0]
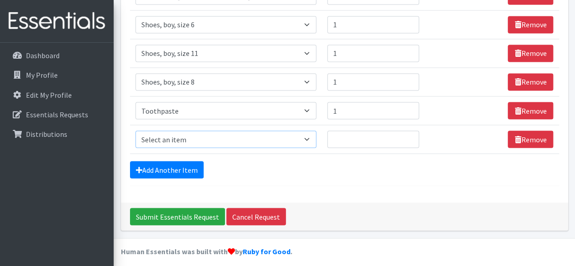
click at [215, 135] on select "Select an item # of Children this order will serve # of Individuals Living in H…" at bounding box center [225, 138] width 181 height 17
select select "1933"
click at [135, 130] on select "Select an item # of Children this order will serve # of Individuals Living in H…" at bounding box center [225, 138] width 181 height 17
click at [362, 141] on input "Quantity" at bounding box center [373, 138] width 92 height 17
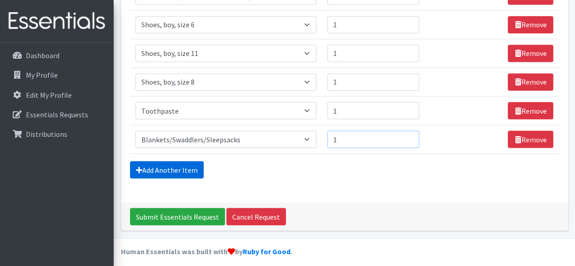
type input "1"
click at [198, 164] on link "Add Another Item" at bounding box center [167, 169] width 74 height 17
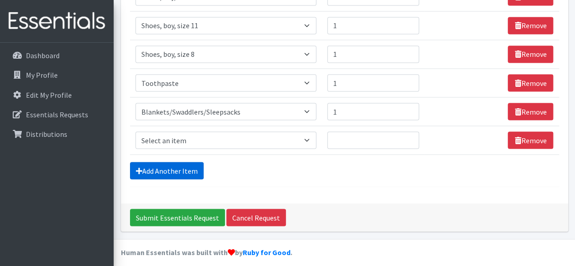
scroll to position [789, 0]
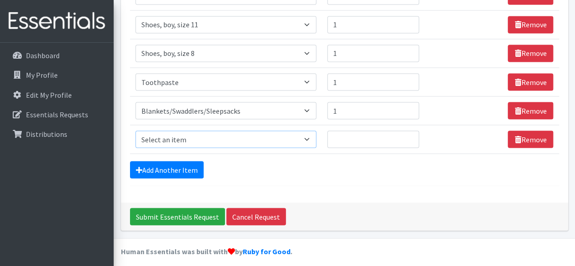
click at [222, 134] on select "Select an item # of Children this order will serve # of Individuals Living in H…" at bounding box center [225, 138] width 181 height 17
select select "1947"
click at [135, 130] on select "Select an item # of Children this order will serve # of Individuals Living in H…" at bounding box center [225, 138] width 181 height 17
click at [362, 138] on input "Quantity" at bounding box center [373, 138] width 92 height 17
type input "1"
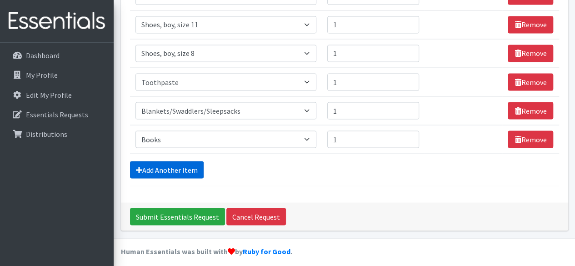
click at [173, 169] on link "Add Another Item" at bounding box center [167, 169] width 74 height 17
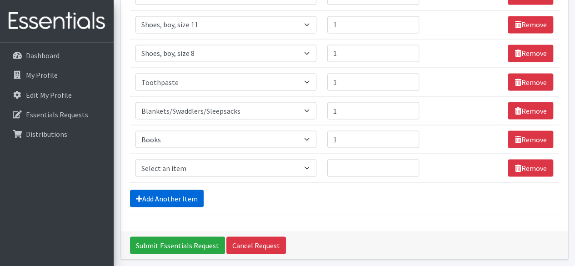
scroll to position [818, 0]
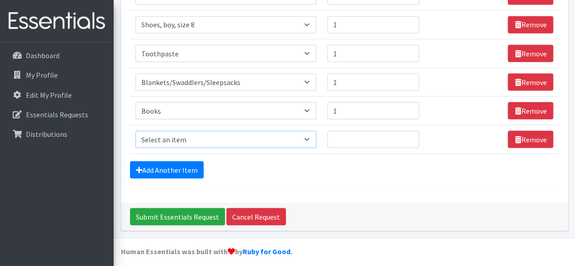
click at [209, 136] on select "Select an item # of Children this order will serve # of Individuals Living in H…" at bounding box center [225, 138] width 181 height 17
select select "316"
click at [135, 130] on select "Select an item # of Children this order will serve # of Individuals Living in H…" at bounding box center [225, 138] width 181 height 17
click at [359, 130] on input "Quantity" at bounding box center [373, 138] width 92 height 17
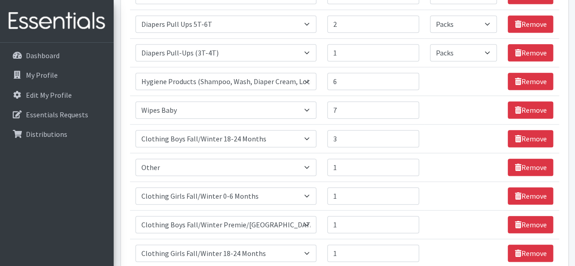
scroll to position [0, 0]
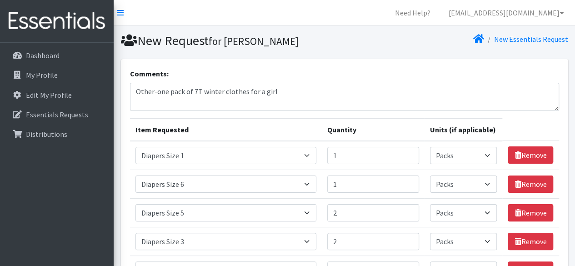
type input "1"
click at [284, 98] on textarea "Other-one pack of 7T winter clothes for a girl" at bounding box center [344, 97] width 429 height 28
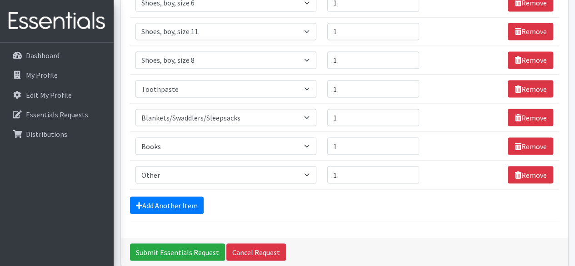
scroll to position [818, 0]
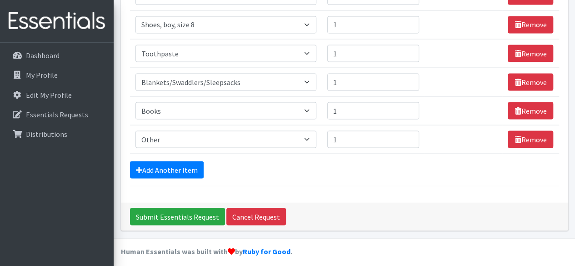
type textarea "Other-one pack of 7T winter clothes for a girl Other-socks for [DEMOGRAPHIC_DAT…"
click at [203, 133] on select "Select an item # of Children this order will serve # of Individuals Living in H…" at bounding box center [225, 138] width 181 height 17
click at [176, 168] on link "Add Another Item" at bounding box center [167, 169] width 74 height 17
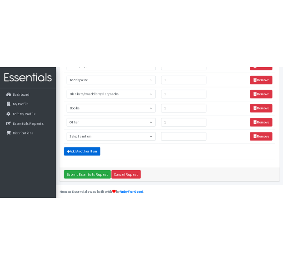
scroll to position [846, 0]
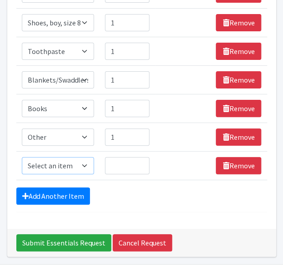
click at [90, 157] on select "Select an item # of Children this order will serve # of Individuals Living in H…" at bounding box center [58, 165] width 72 height 17
select select "1974"
click at [22, 157] on select "Select an item # of Children this order will serve # of Individuals Living in H…" at bounding box center [58, 165] width 72 height 17
click at [128, 165] on input "Quantity" at bounding box center [127, 165] width 45 height 17
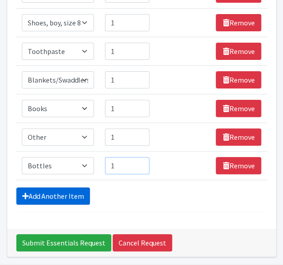
type input "1"
click at [39, 189] on link "Add Another Item" at bounding box center [53, 196] width 74 height 17
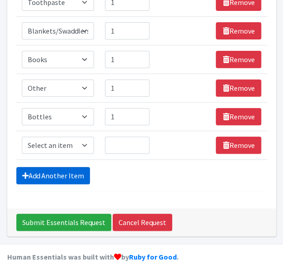
scroll to position [902, 0]
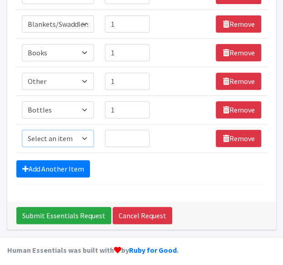
click at [60, 130] on select "Select an item # of Children this order will serve # of Individuals Living in H…" at bounding box center [58, 138] width 72 height 17
click at [22, 130] on select "Select an item # of Children this order will serve # of Individuals Living in H…" at bounding box center [58, 138] width 72 height 17
click at [81, 134] on select "Select an item # of Children this order will serve # of Individuals Living in H…" at bounding box center [58, 138] width 72 height 17
select select "316"
click at [22, 130] on select "Select an item # of Children this order will serve # of Individuals Living in H…" at bounding box center [58, 138] width 72 height 17
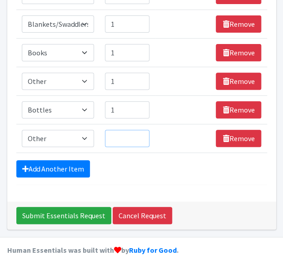
click at [114, 130] on input "Quantity" at bounding box center [127, 138] width 45 height 17
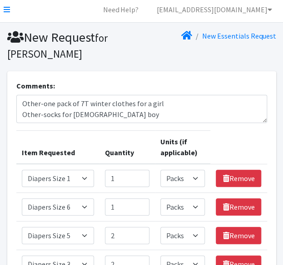
scroll to position [0, 0]
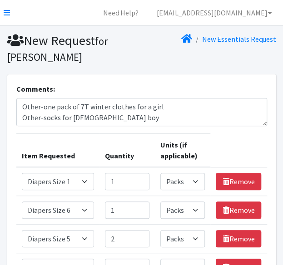
type input "1"
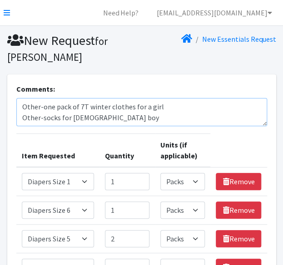
click at [119, 122] on textarea "Other-one pack of 7T winter clothes for a girl Other-socks for [DEMOGRAPHIC_DAT…" at bounding box center [141, 112] width 251 height 28
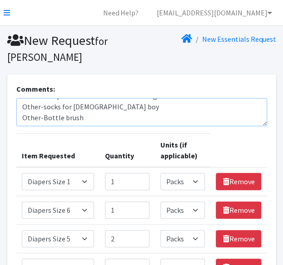
type textarea "Other-one pack of 7T winter clothes for a girl Other-socks for [DEMOGRAPHIC_DAT…"
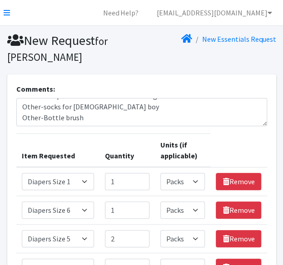
click at [93, 154] on th "Item Requested" at bounding box center [57, 151] width 83 height 34
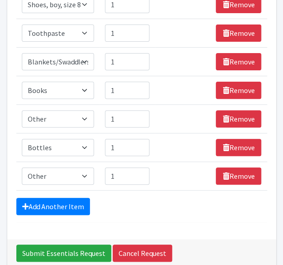
scroll to position [902, 0]
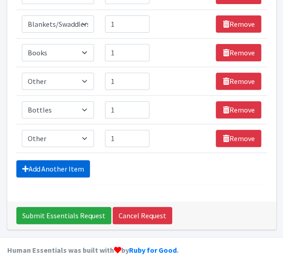
click at [52, 160] on link "Add Another Item" at bounding box center [53, 168] width 74 height 17
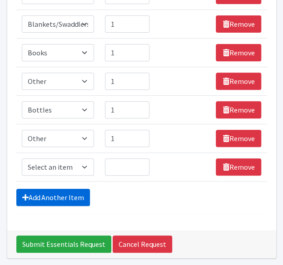
scroll to position [931, 0]
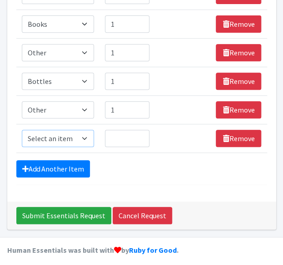
click at [70, 137] on select "Select an item # of Children this order will serve # of Individuals Living in H…" at bounding box center [58, 138] width 72 height 17
click at [60, 138] on select "Select an item # of Children this order will serve # of Individuals Living in H…" at bounding box center [58, 138] width 72 height 17
click at [75, 136] on select "Select an item # of Children this order will serve # of Individuals Living in H…" at bounding box center [58, 138] width 72 height 17
select select "6264"
click at [22, 130] on select "Select an item # of Children this order will serve # of Individuals Living in H…" at bounding box center [58, 138] width 72 height 17
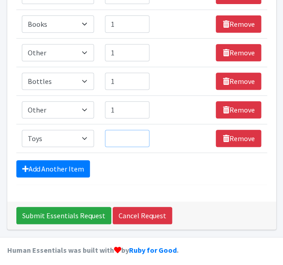
click at [124, 139] on input "Quantity" at bounding box center [127, 138] width 45 height 17
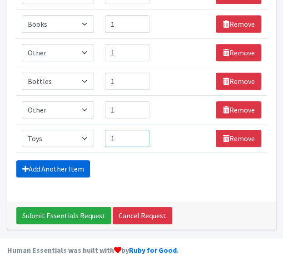
type input "1"
click at [65, 160] on link "Add Another Item" at bounding box center [53, 168] width 74 height 17
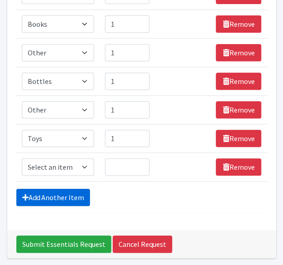
scroll to position [959, 0]
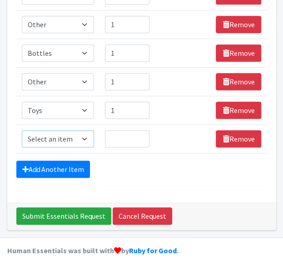
click at [87, 132] on select "Select an item # of Children this order will serve # of Individuals Living in H…" at bounding box center [58, 138] width 72 height 17
click at [83, 140] on select "Select an item # of Children this order will serve # of Individuals Living in H…" at bounding box center [58, 138] width 72 height 17
select select "316"
click at [22, 130] on select "Select an item # of Children this order will serve # of Individuals Living in H…" at bounding box center [58, 138] width 72 height 17
click at [134, 134] on input "Quantity" at bounding box center [127, 138] width 45 height 17
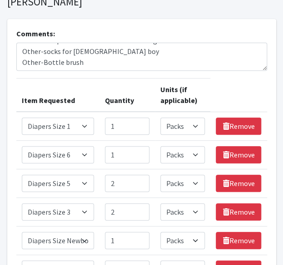
scroll to position [0, 0]
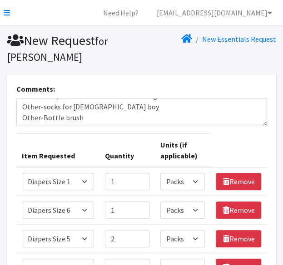
type input "1"
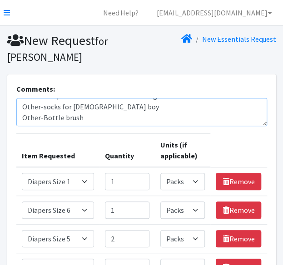
click at [85, 118] on textarea "Other-one pack of 7T winter clothes for a girl Other-socks for [DEMOGRAPHIC_DAT…" at bounding box center [141, 112] width 251 height 28
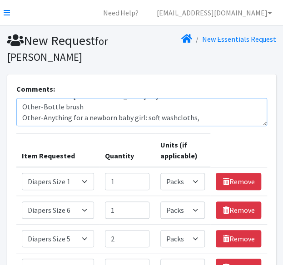
click at [202, 119] on textarea "Other-one pack of 7T winter clothes for a girl Other-socks for [DEMOGRAPHIC_DAT…" at bounding box center [141, 112] width 251 height 28
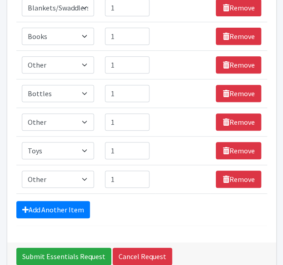
scroll to position [959, 0]
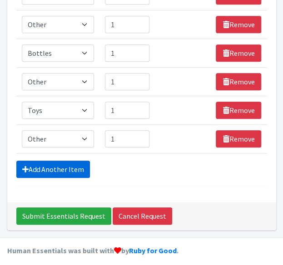
click at [70, 164] on link "Add Another Item" at bounding box center [53, 169] width 74 height 17
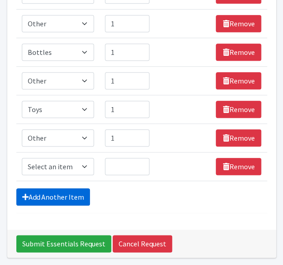
scroll to position [987, 0]
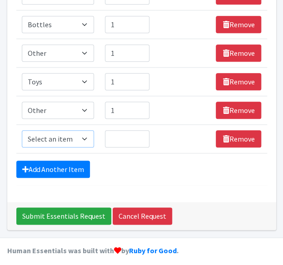
click at [81, 134] on select "Select an item # of Children this order will serve # of Individuals Living in H…" at bounding box center [58, 138] width 72 height 17
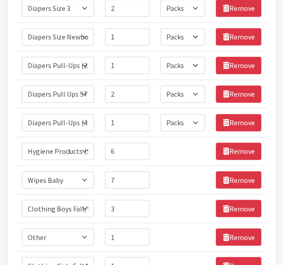
scroll to position [0, 0]
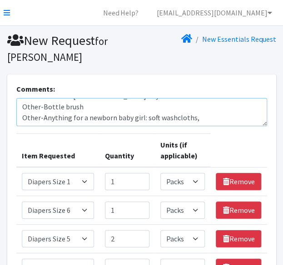
click at [195, 120] on textarea "Other-one pack of 7T winter clothes for a girl Other-socks for [DEMOGRAPHIC_DAT…" at bounding box center [141, 112] width 251 height 28
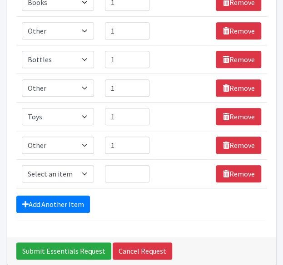
scroll to position [951, 0]
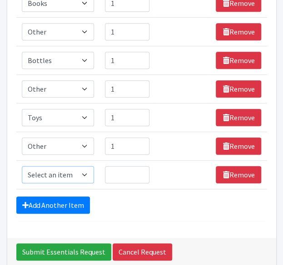
click at [75, 166] on select "Select an item # of Children this order will serve # of Individuals Living in H…" at bounding box center [58, 174] width 72 height 17
click at [120, 171] on input "Quantity" at bounding box center [127, 174] width 45 height 17
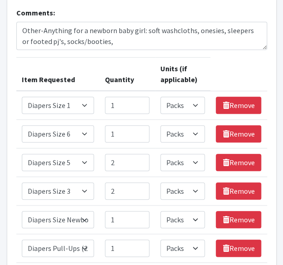
scroll to position [0, 0]
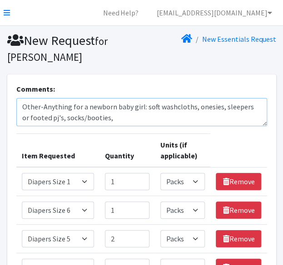
click at [112, 122] on textarea "Other-one pack of 7T winter clothes for a girl Other-socks for [DEMOGRAPHIC_DAT…" at bounding box center [141, 112] width 251 height 28
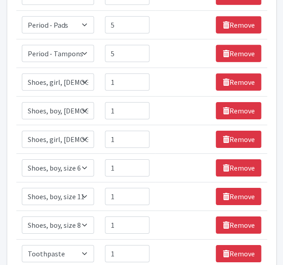
scroll to position [987, 0]
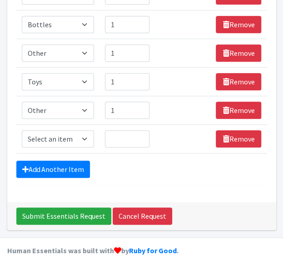
type textarea "Other-one pack of 7T winter clothes for a girl Other-socks for [DEMOGRAPHIC_DAT…"
click at [75, 130] on select "Select an item # of Children this order will serve # of Individuals Living in H…" at bounding box center [58, 138] width 72 height 17
select select "1984"
click at [22, 130] on select "Select an item # of Children this order will serve # of Individuals Living in H…" at bounding box center [58, 138] width 72 height 17
click at [137, 134] on input "Quantity" at bounding box center [127, 138] width 45 height 17
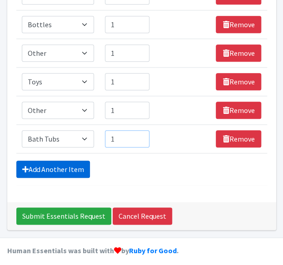
type input "1"
click at [55, 164] on link "Add Another Item" at bounding box center [53, 169] width 74 height 17
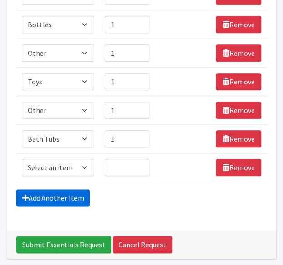
scroll to position [1016, 0]
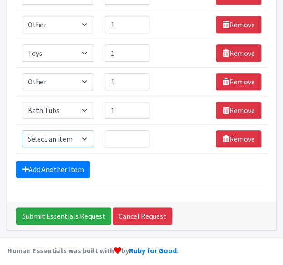
click at [70, 134] on select "Select an item # of Children this order will serve # of Individuals Living in H…" at bounding box center [58, 138] width 72 height 17
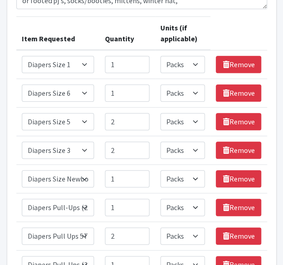
scroll to position [0, 0]
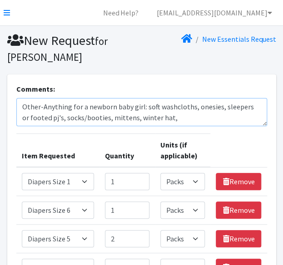
click at [171, 118] on textarea "Other-one pack of 7T winter clothes for a girl Other-socks for [DEMOGRAPHIC_DAT…" at bounding box center [141, 112] width 251 height 28
click at [236, 123] on textarea "Other-one pack of 7T winter clothes for a girl Other-socks for [DEMOGRAPHIC_DAT…" at bounding box center [141, 112] width 251 height 28
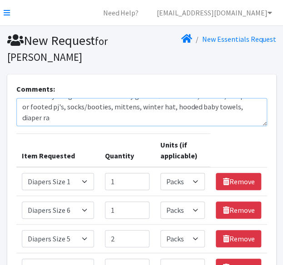
scroll to position [51, 0]
click at [109, 124] on textarea "Other-one pack of 7T winter clothes for a girl Other-socks for [DEMOGRAPHIC_DAT…" at bounding box center [141, 112] width 251 height 28
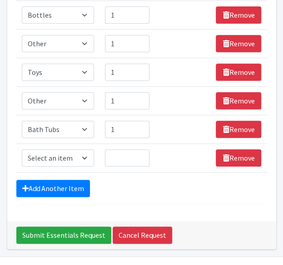
scroll to position [1016, 0]
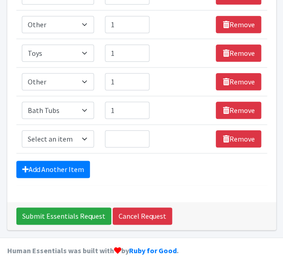
type textarea "Other-one pack of 7T winter clothes for a girl Other-socks for [DEMOGRAPHIC_DAT…"
click at [65, 142] on td "Item Requested Select an item # of Children this order will serve # of Individu…" at bounding box center [57, 139] width 83 height 29
click at [70, 136] on select "Select an item # of Children this order will serve # of Individuals Living in H…" at bounding box center [58, 138] width 72 height 17
select select "1937"
click at [22, 130] on select "Select an item # of Children this order will serve # of Individuals Living in H…" at bounding box center [58, 138] width 72 height 17
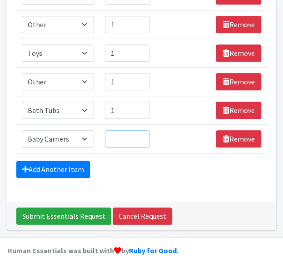
click at [113, 138] on input "Quantity" at bounding box center [127, 138] width 45 height 17
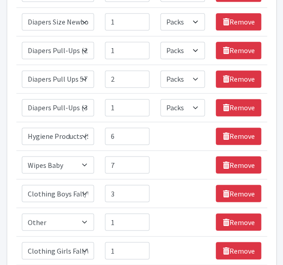
scroll to position [0, 0]
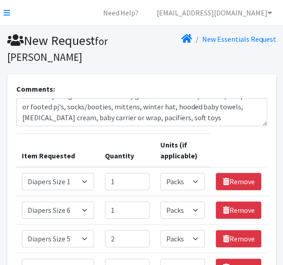
type input "1"
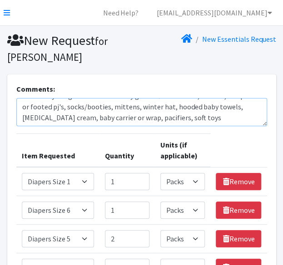
click at [66, 119] on textarea "Other-one pack of 7T winter clothes for a girl Other-socks for [DEMOGRAPHIC_DAT…" at bounding box center [141, 112] width 251 height 28
drag, startPoint x: 119, startPoint y: 122, endPoint x: 56, endPoint y: 117, distance: 62.4
click at [56, 117] on textarea "Other-one pack of 7T winter clothes for a girl Other-socks for [DEMOGRAPHIC_DAT…" at bounding box center [141, 112] width 251 height 28
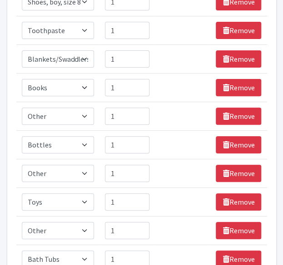
scroll to position [1016, 0]
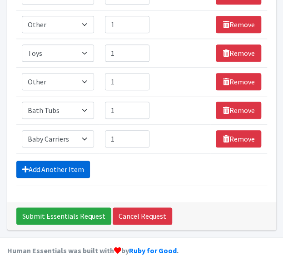
type textarea "Other-one pack of 7T winter clothes for a girl Other-socks for [DEMOGRAPHIC_DAT…"
click at [50, 168] on link "Add Another Item" at bounding box center [53, 169] width 74 height 17
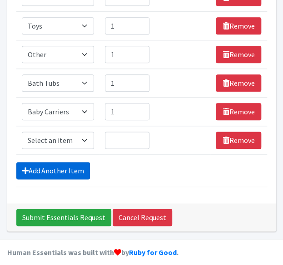
scroll to position [1044, 0]
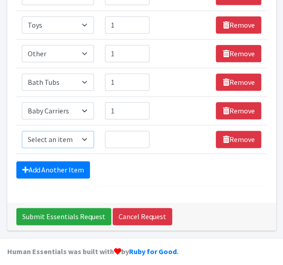
click at [69, 135] on select "Select an item # of Children this order will serve # of Individuals Living in H…" at bounding box center [58, 139] width 72 height 17
select select "1933"
click at [22, 131] on select "Select an item # of Children this order will serve # of Individuals Living in H…" at bounding box center [58, 139] width 72 height 17
click at [114, 135] on input "Quantity" at bounding box center [127, 139] width 45 height 17
click at [85, 131] on select "Select an item # of Children this order will serve # of Individuals Living in H…" at bounding box center [58, 139] width 72 height 17
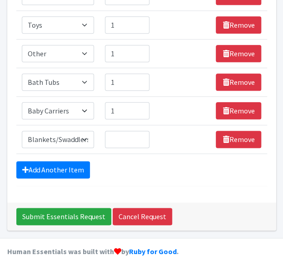
click at [67, 131] on select "Select an item # of Children this order will serve # of Individuals Living in H…" at bounding box center [58, 139] width 72 height 17
click at [85, 131] on select "Select an item # of Children this order will serve # of Individuals Living in H…" at bounding box center [58, 139] width 72 height 17
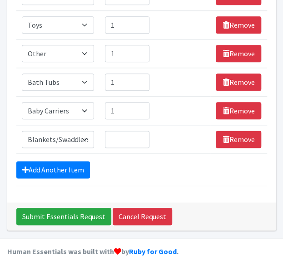
click at [131, 171] on div "Add Another Item" at bounding box center [141, 169] width 251 height 17
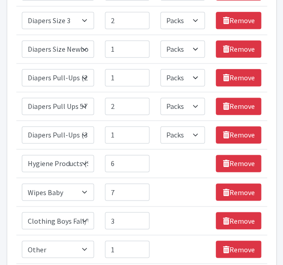
scroll to position [0, 0]
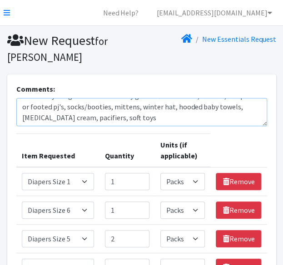
click at [87, 118] on textarea "Other-one pack of 7T winter clothes for a girl Other-socks for [DEMOGRAPHIC_DAT…" at bounding box center [141, 112] width 251 height 28
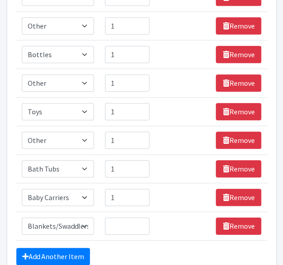
scroll to position [1044, 0]
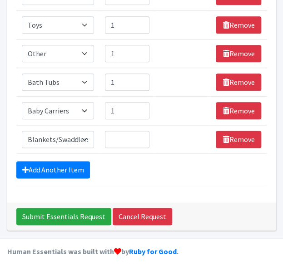
type textarea "Other-one pack of 7T winter clothes for a girl Other-socks for [DEMOGRAPHIC_DAT…"
click at [65, 134] on select "Select an item # of Children this order will serve # of Individuals Living in H…" at bounding box center [58, 139] width 72 height 17
select select "1975"
click at [22, 131] on select "Select an item # of Children this order will serve # of Individuals Living in H…" at bounding box center [58, 139] width 72 height 17
click at [116, 133] on input "Quantity" at bounding box center [127, 139] width 45 height 17
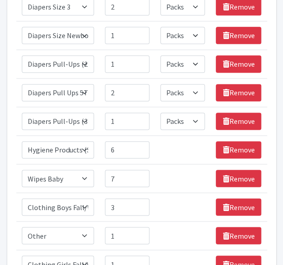
scroll to position [0, 0]
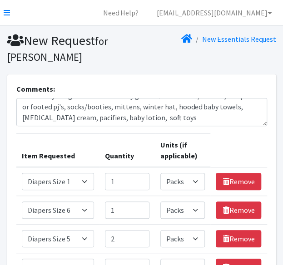
type input "1"
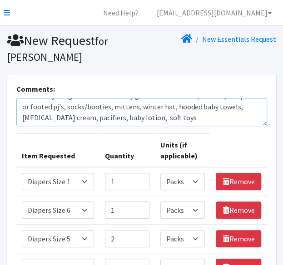
drag, startPoint x: 59, startPoint y: 120, endPoint x: 88, endPoint y: 122, distance: 28.7
click at [88, 122] on textarea "Other-one pack of 7T winter clothes for a girl Other-socks for [DEMOGRAPHIC_DAT…" at bounding box center [141, 112] width 251 height 28
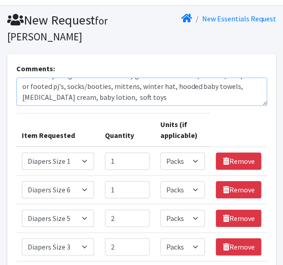
scroll to position [21, 0]
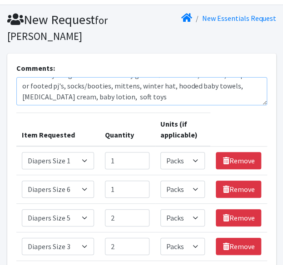
click at [100, 97] on textarea "Other-one pack of 7T winter clothes for a girl Other-socks for [DEMOGRAPHIC_DAT…" at bounding box center [141, 91] width 251 height 28
click at [98, 96] on textarea "Other-one pack of 7T winter clothes for a girl Other-socks for [DEMOGRAPHIC_DAT…" at bounding box center [141, 91] width 251 height 28
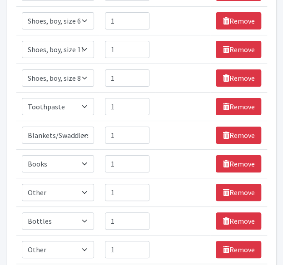
scroll to position [1044, 0]
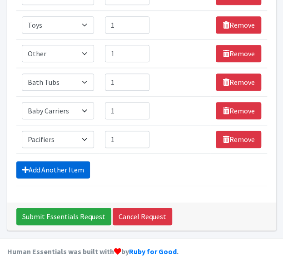
type textarea "Other-one pack of 7T winter clothes for a girl Other-socks for [DEMOGRAPHIC_DAT…"
click at [46, 162] on link "Add Another Item" at bounding box center [53, 169] width 74 height 17
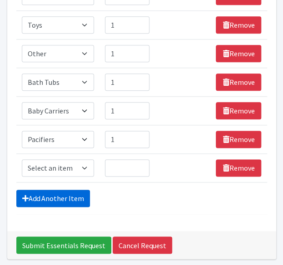
scroll to position [1073, 0]
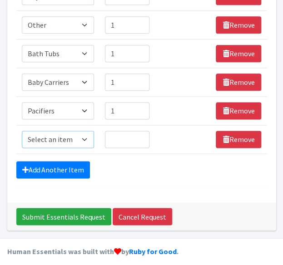
click at [83, 137] on select "Select an item # of Children this order will serve # of Individuals Living in H…" at bounding box center [58, 139] width 72 height 17
click at [88, 136] on select "Select an item # of Children this order will serve # of Individuals Living in H…" at bounding box center [58, 139] width 72 height 17
click at [85, 134] on select "Select an item # of Children this order will serve # of Individuals Living in H…" at bounding box center [58, 139] width 72 height 17
select select "1938"
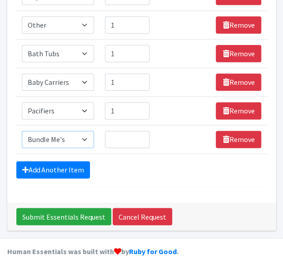
click at [22, 131] on select "Select an item # of Children this order will serve # of Individuals Living in H…" at bounding box center [58, 139] width 72 height 17
click at [126, 142] on input "Quantity" at bounding box center [127, 139] width 45 height 17
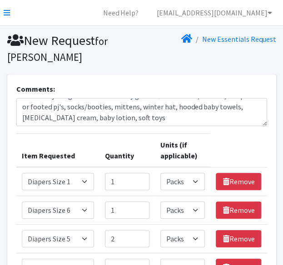
scroll to position [0, 0]
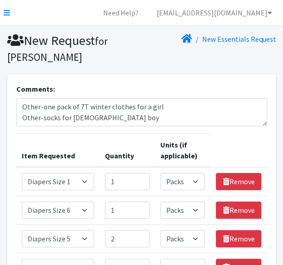
type input "1"
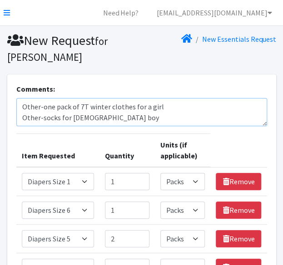
click at [20, 115] on textarea "Other-one pack of 7T winter clothes for a girl Other-socks for [DEMOGRAPHIC_DAT…" at bounding box center [141, 112] width 251 height 28
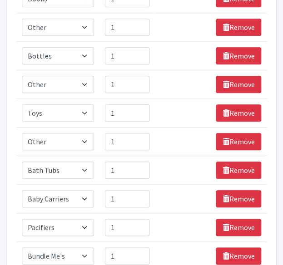
scroll to position [1073, 0]
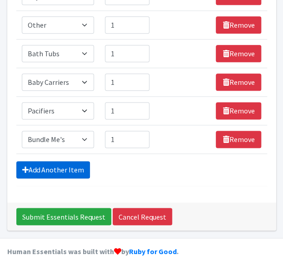
type textarea "Other-one pack of 7T winter clothes for a girl Other-socks for [DEMOGRAPHIC_DAT…"
click at [68, 161] on link "Add Another Item" at bounding box center [53, 169] width 74 height 17
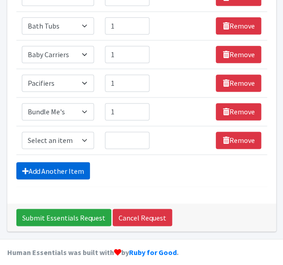
scroll to position [1101, 0]
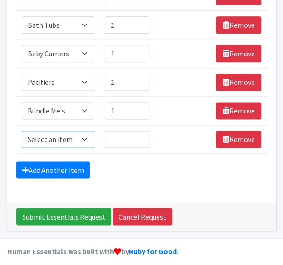
click at [80, 132] on select "Select an item # of Children this order will serve # of Individuals Living in H…" at bounding box center [58, 139] width 72 height 17
select select "13431"
click at [22, 131] on select "Select an item # of Children this order will serve # of Individuals Living in H…" at bounding box center [58, 139] width 72 height 17
click at [110, 132] on input "Quantity" at bounding box center [127, 139] width 45 height 17
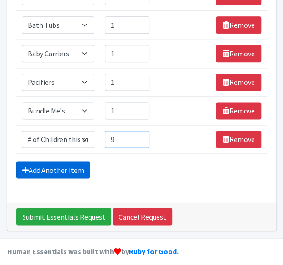
type input "9"
click at [34, 167] on link "Add Another Item" at bounding box center [53, 169] width 74 height 17
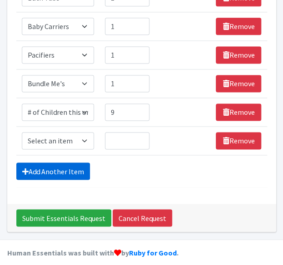
scroll to position [1130, 0]
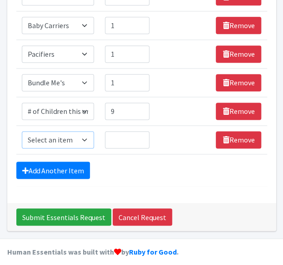
click at [77, 137] on select "Select an item # of Children this order will serve # of Individuals Living in H…" at bounding box center [58, 139] width 72 height 17
select select "6076"
click at [22, 131] on select "Select an item # of Children this order will serve # of Individuals Living in H…" at bounding box center [58, 139] width 72 height 17
click at [121, 137] on input "Quantity" at bounding box center [127, 139] width 45 height 17
type input "25"
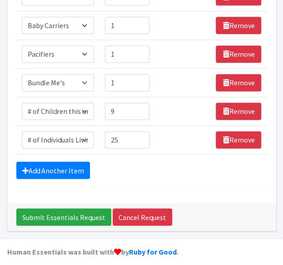
click at [115, 168] on div "Add Another Item" at bounding box center [141, 170] width 251 height 17
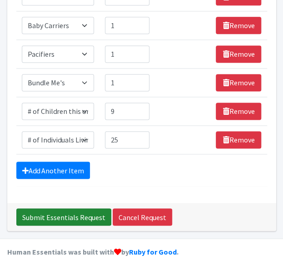
click at [74, 209] on input "Submit Essentials Request" at bounding box center [63, 217] width 95 height 17
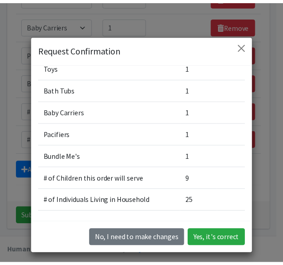
scroll to position [25, 0]
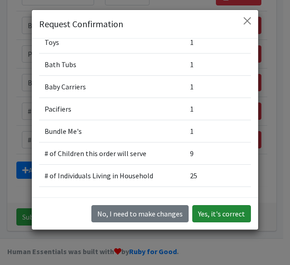
click at [210, 214] on button "Yes, it's correct" at bounding box center [221, 213] width 59 height 17
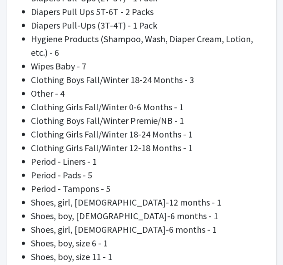
scroll to position [486, 0]
